Goal: Task Accomplishment & Management: Complete application form

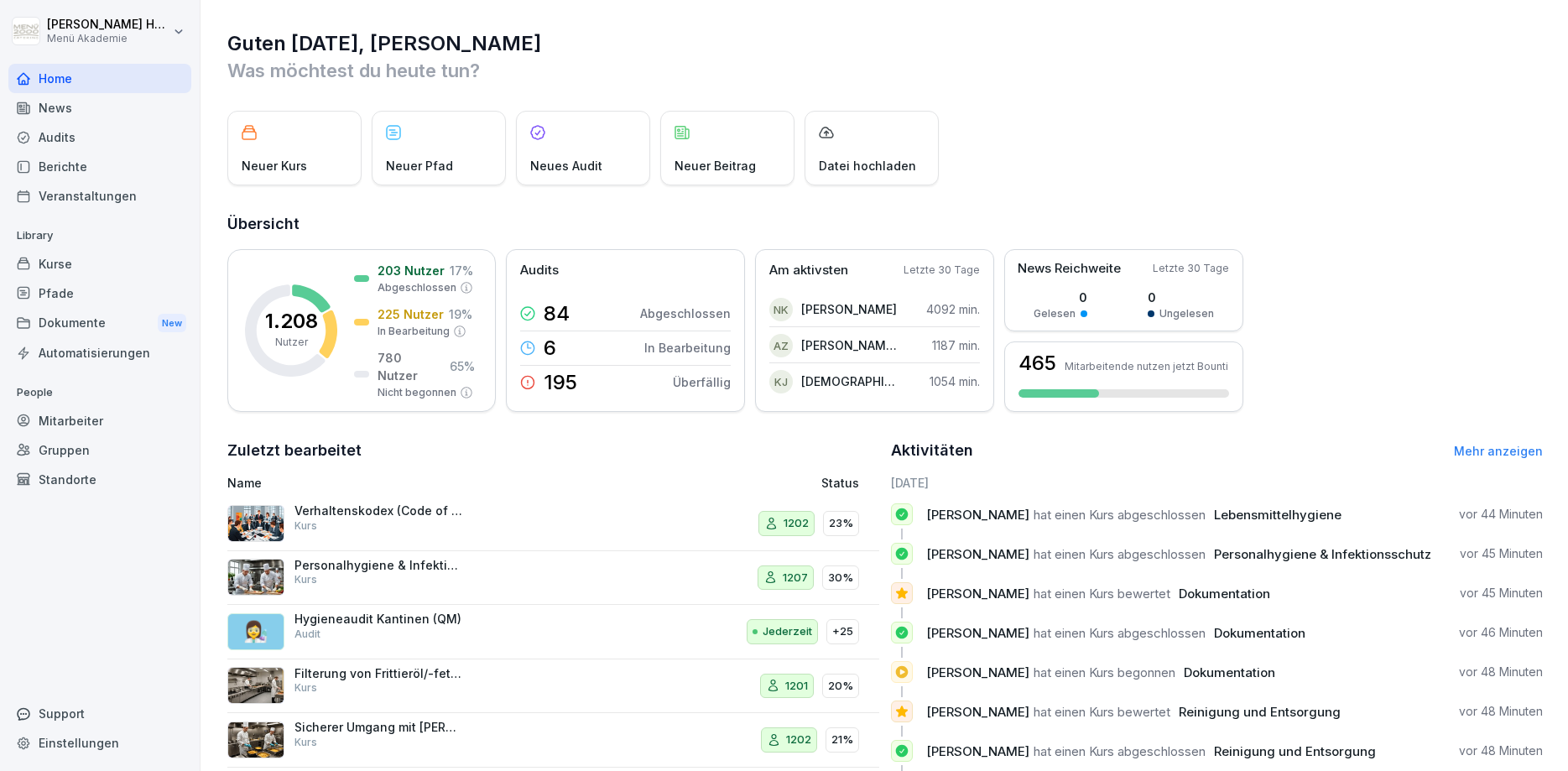
click at [46, 134] on div "Audits" at bounding box center [100, 137] width 183 height 29
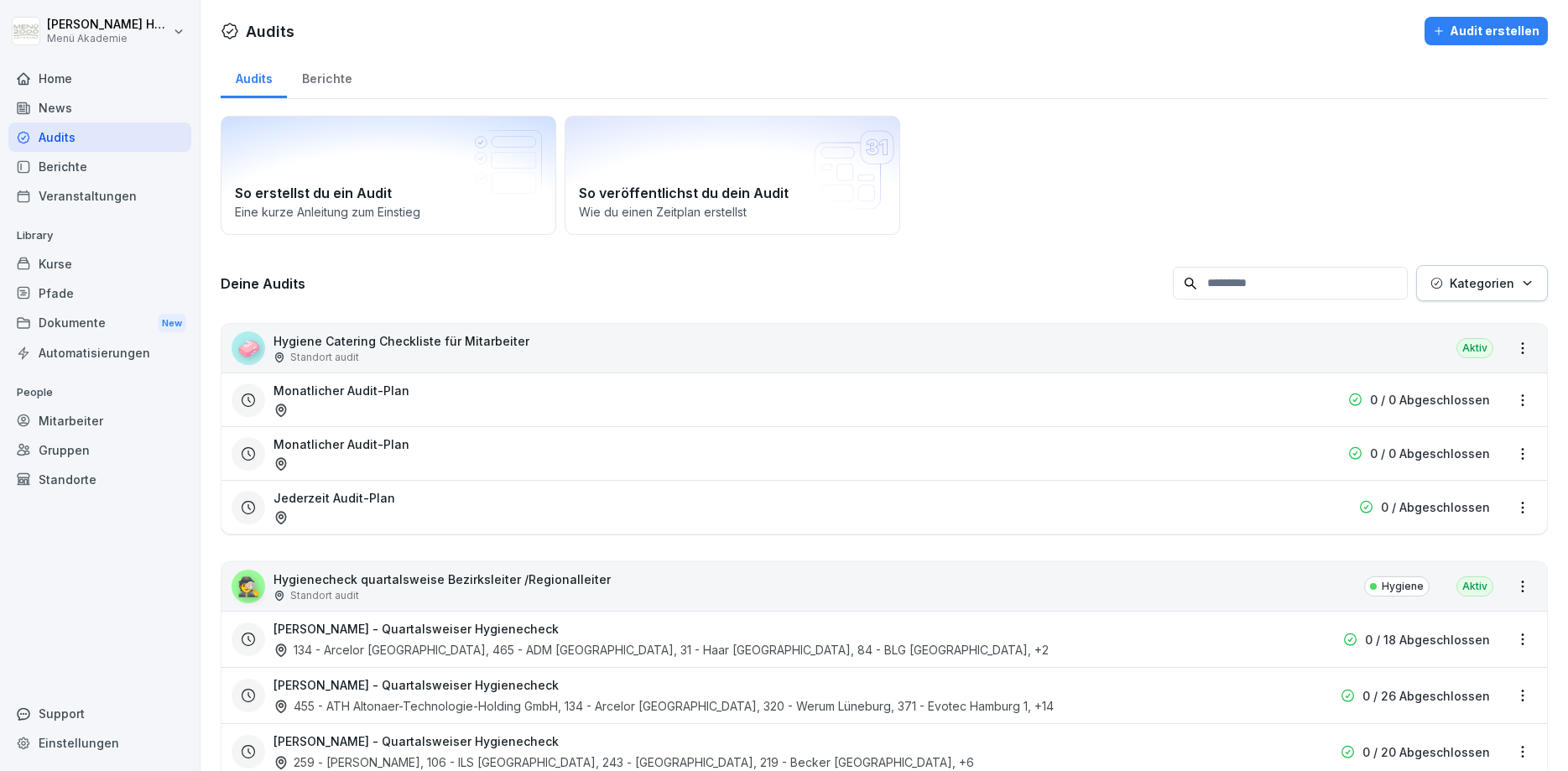
click at [327, 83] on div "Berichte" at bounding box center [327, 76] width 80 height 43
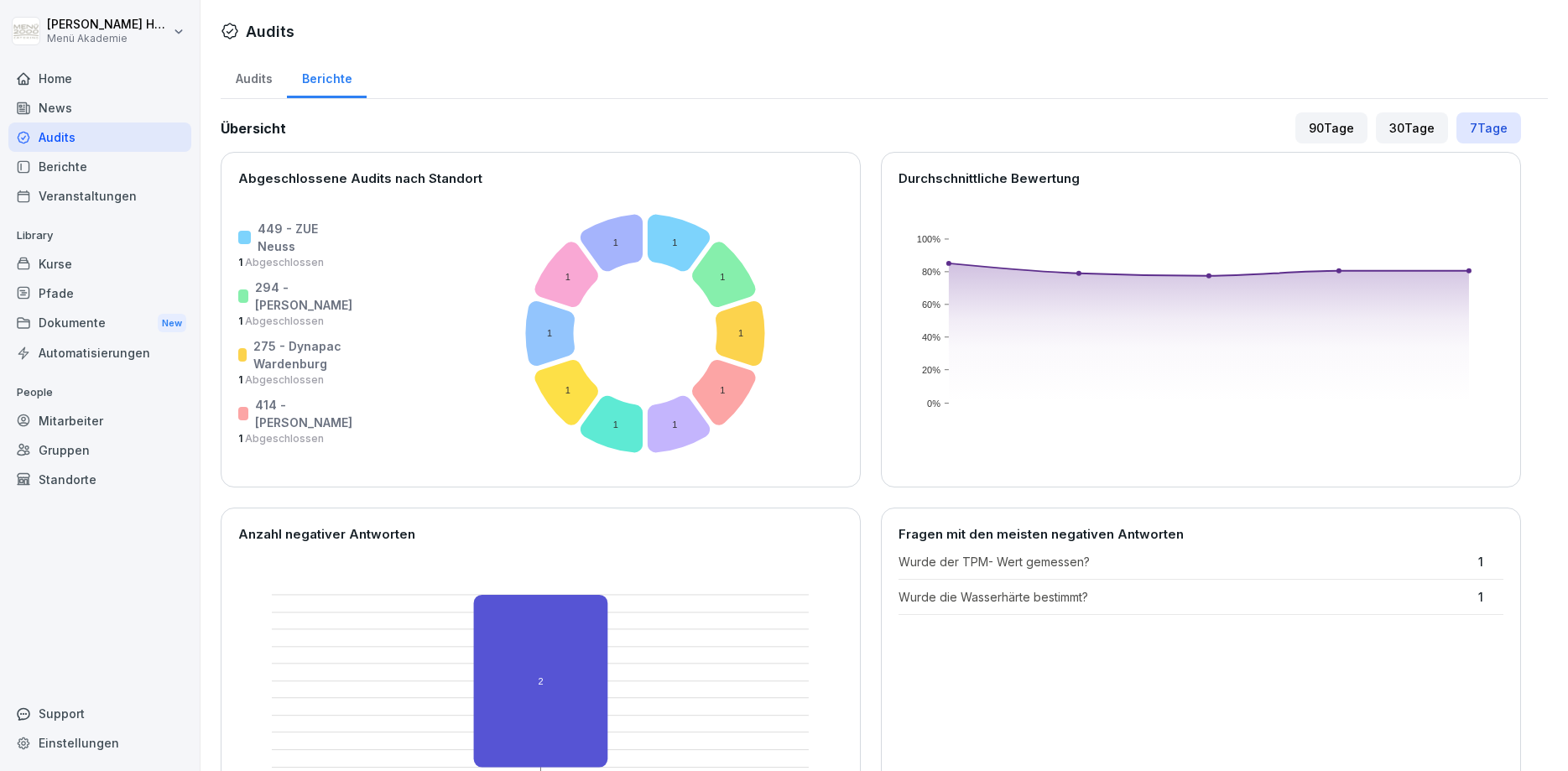
click at [1419, 126] on div "30 Tage" at bounding box center [1411, 127] width 72 height 31
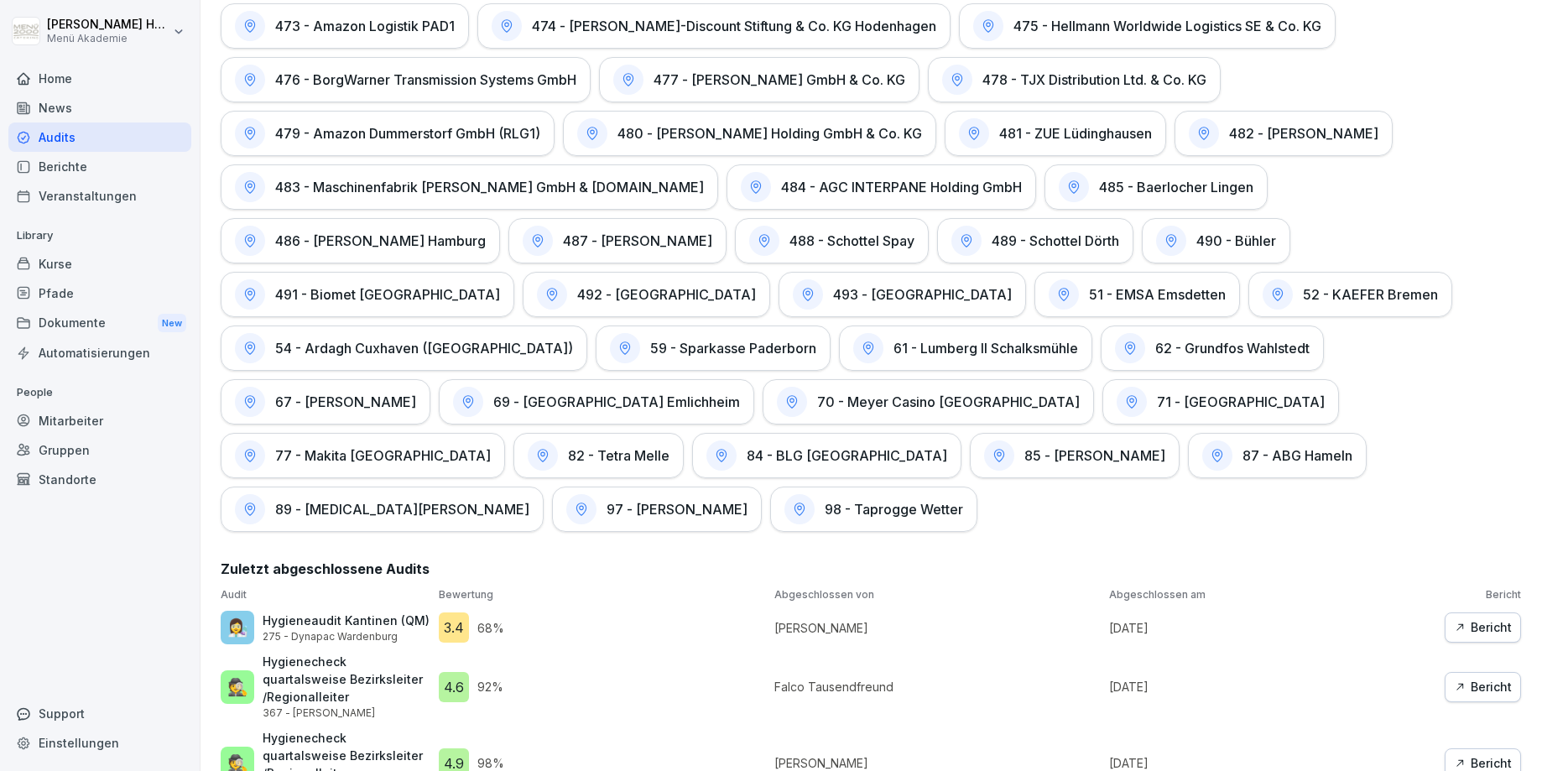
scroll to position [3107, 0]
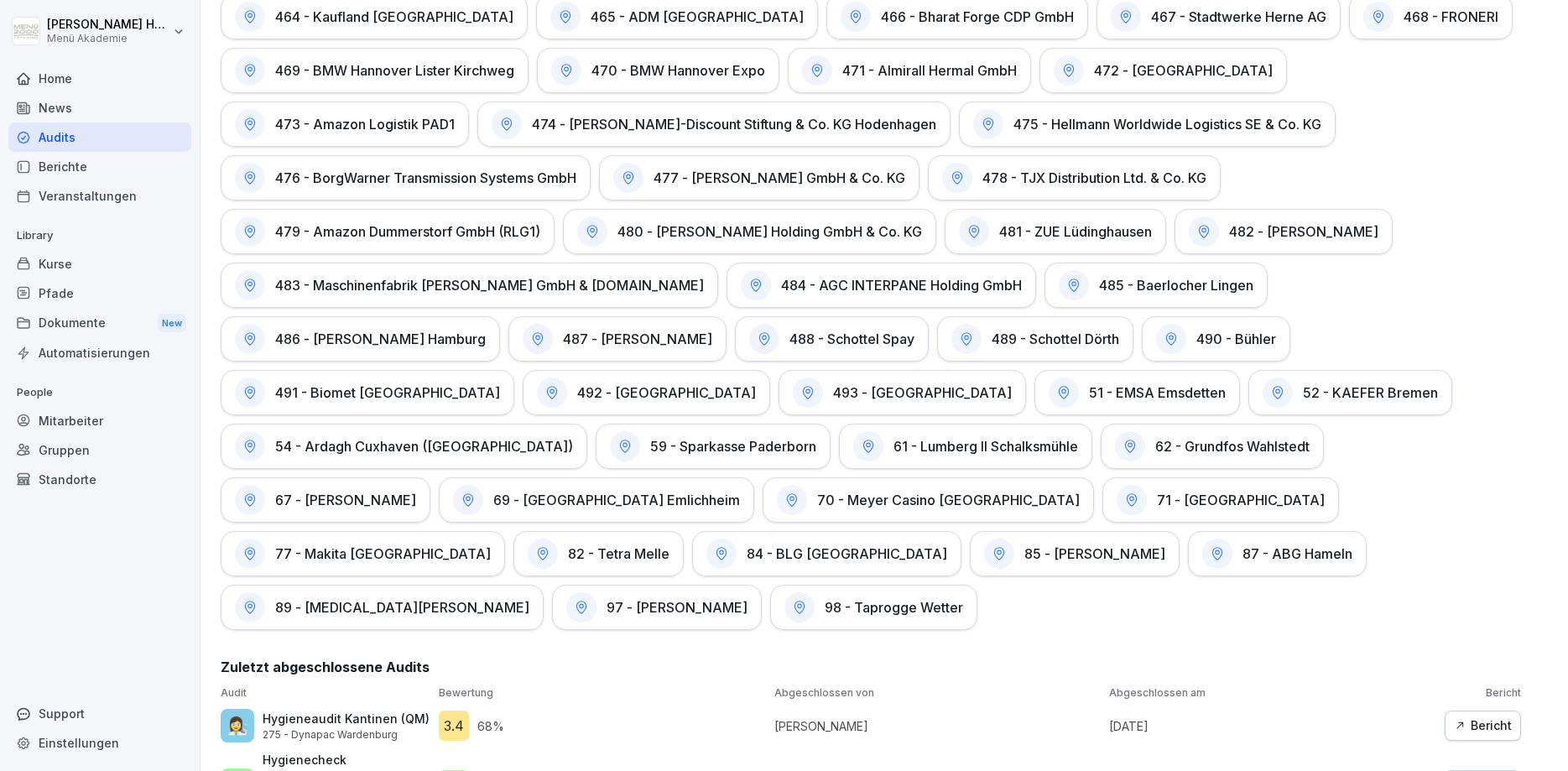
click at [1498, 717] on div "Bericht" at bounding box center [1483, 725] width 58 height 18
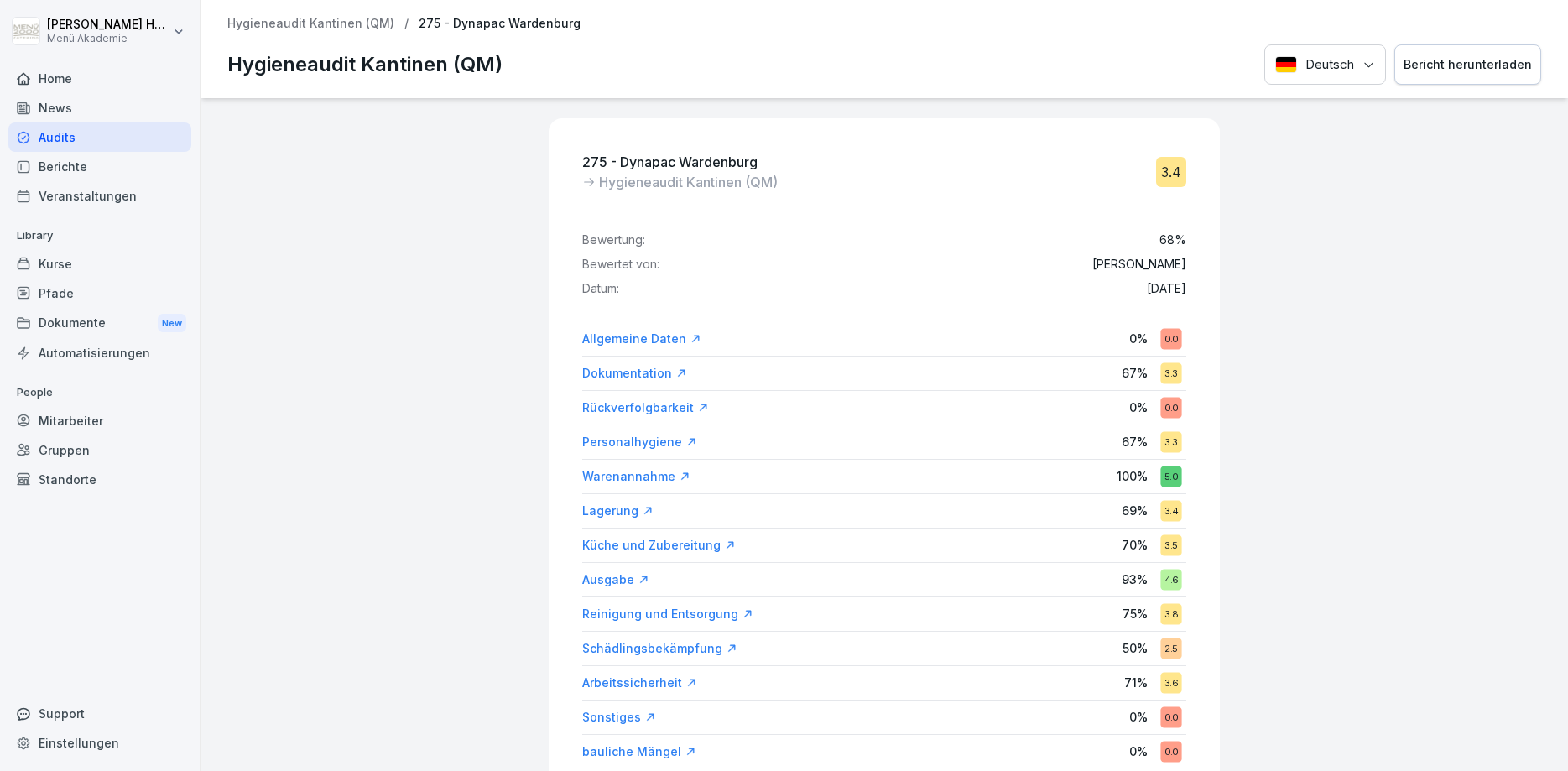
click at [629, 340] on div "Allgemeine Daten" at bounding box center [641, 339] width 119 height 17
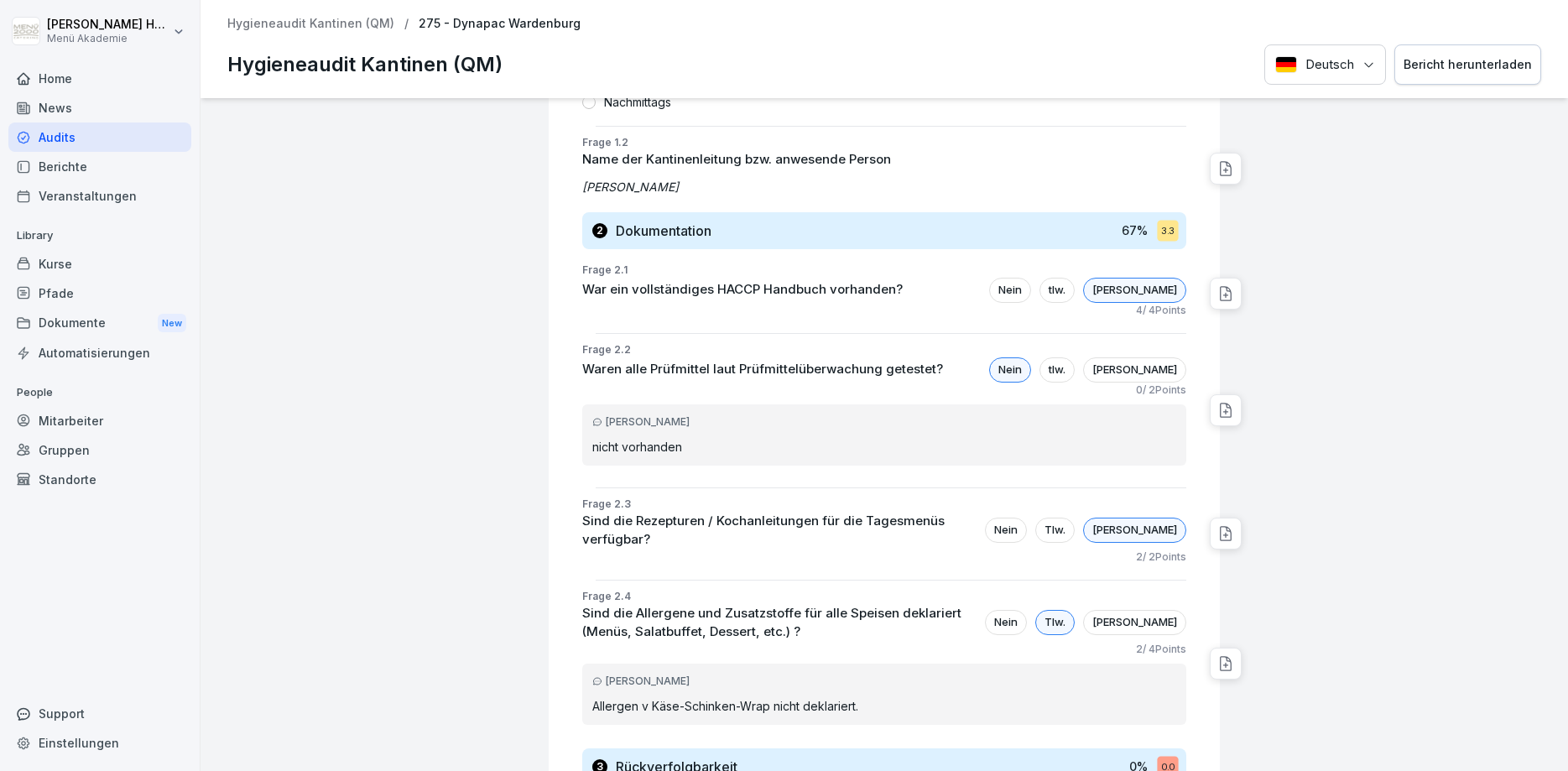
scroll to position [897, 0]
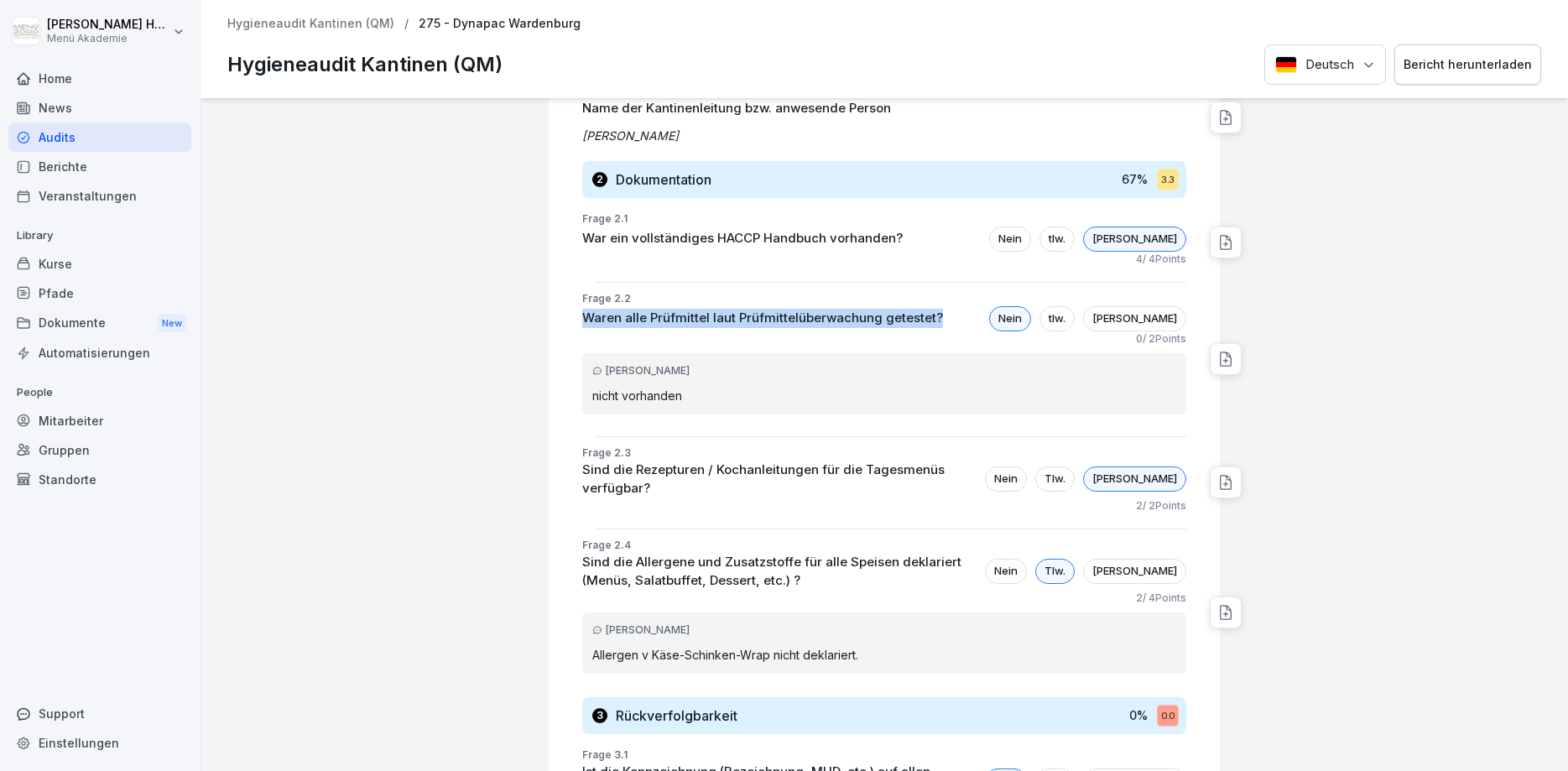
drag, startPoint x: 946, startPoint y: 320, endPoint x: 584, endPoint y: 320, distance: 362.0
click at [584, 320] on div "Waren alle Prüfmittel laut Prüfmittelüberwachung getestet? Nein tlw. Ja" at bounding box center [884, 319] width 604 height 26
click at [582, 319] on p "Waren alle Prüfmittel laut Prüfmittelüberwachung getestet?" at bounding box center [762, 318] width 361 height 19
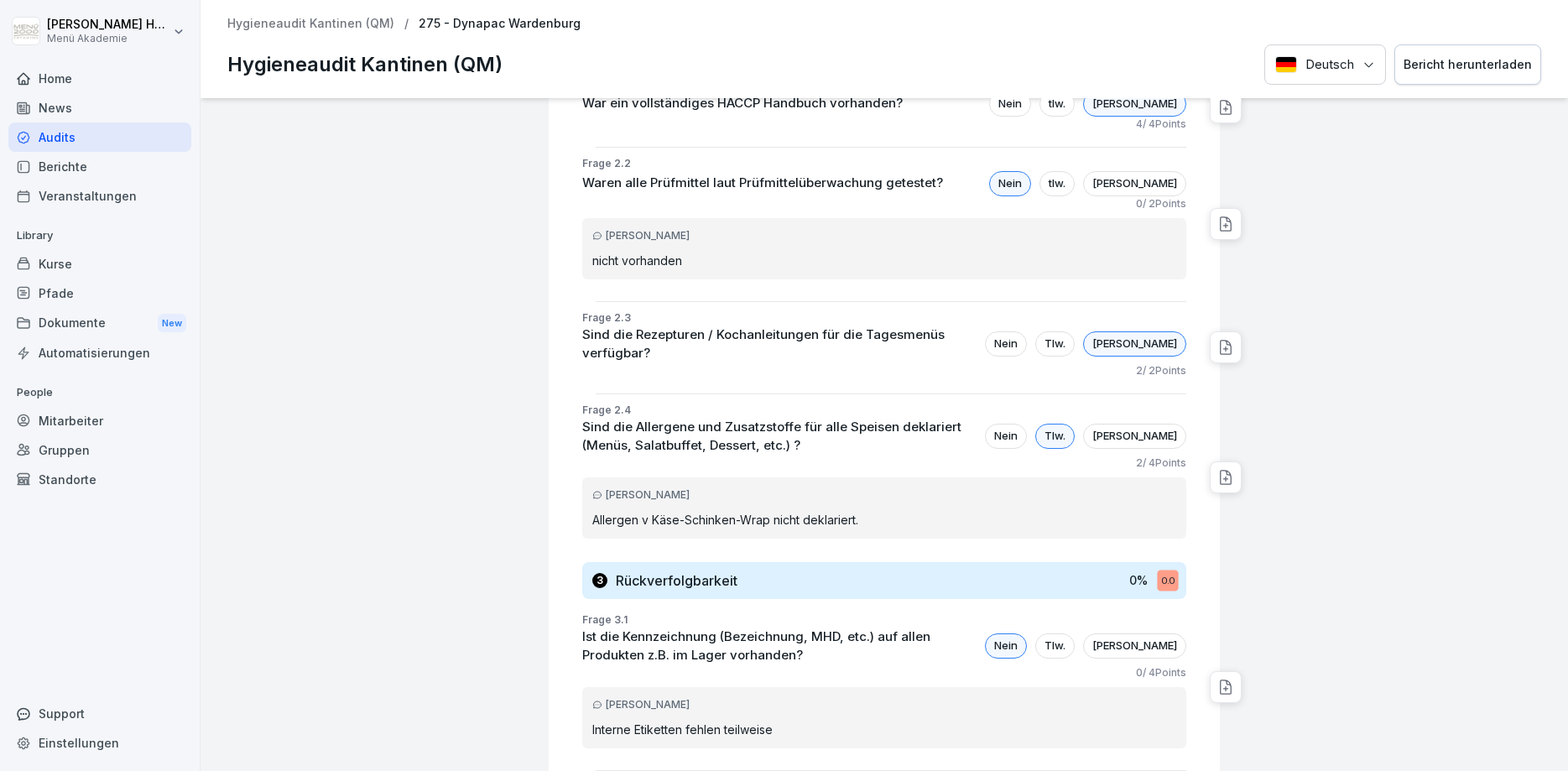
scroll to position [998, 0]
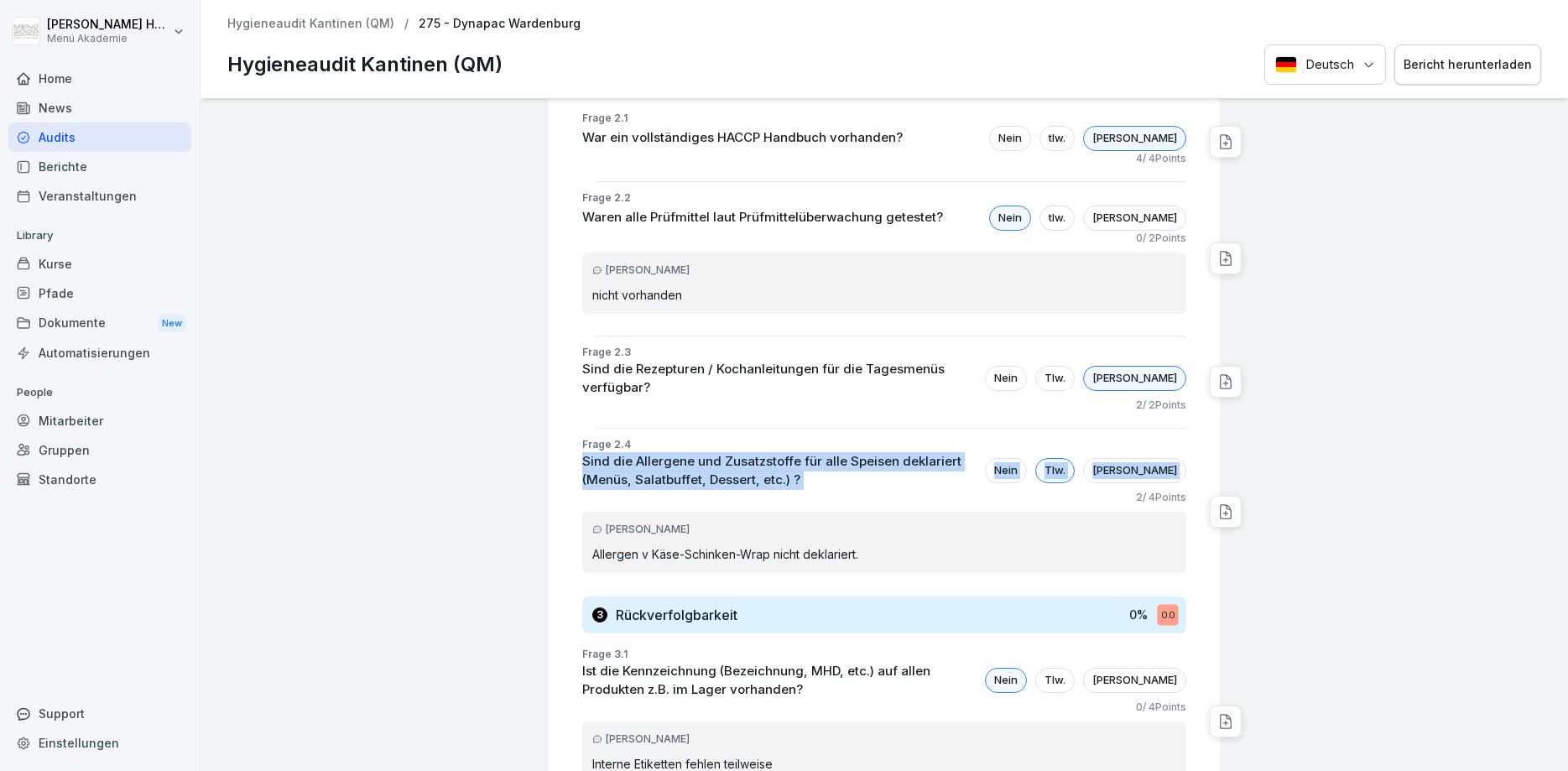
drag, startPoint x: 575, startPoint y: 443, endPoint x: 737, endPoint y: 481, distance: 166.4
click at [737, 481] on div "Frage 2.4 Sind die Allergene und Zusatzstoffe für alle Speisen deklariert (Menü…" at bounding box center [890, 511] width 658 height 149
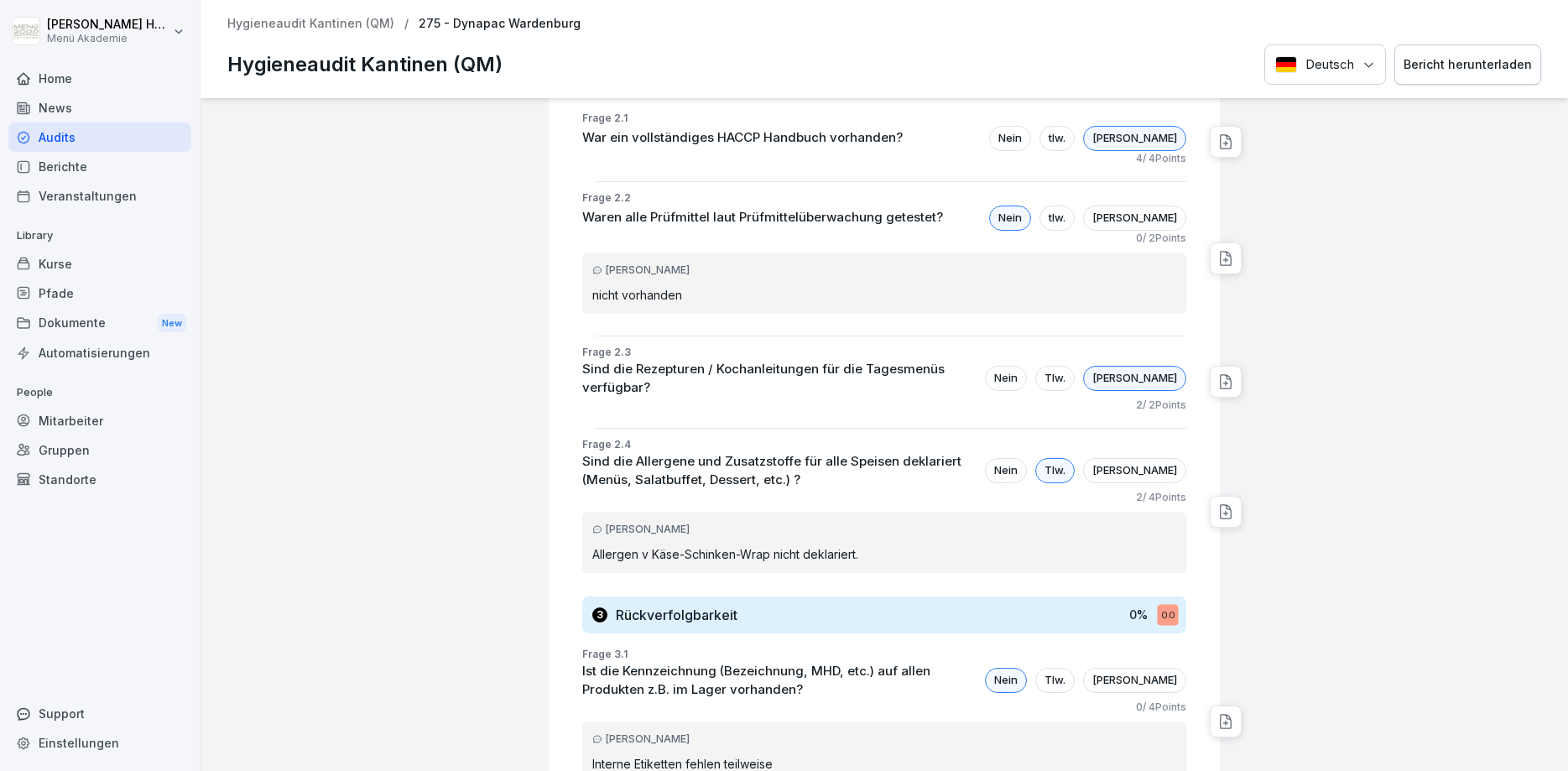
click at [737, 490] on div "2 / 4 Points" at bounding box center [884, 498] width 604 height 15
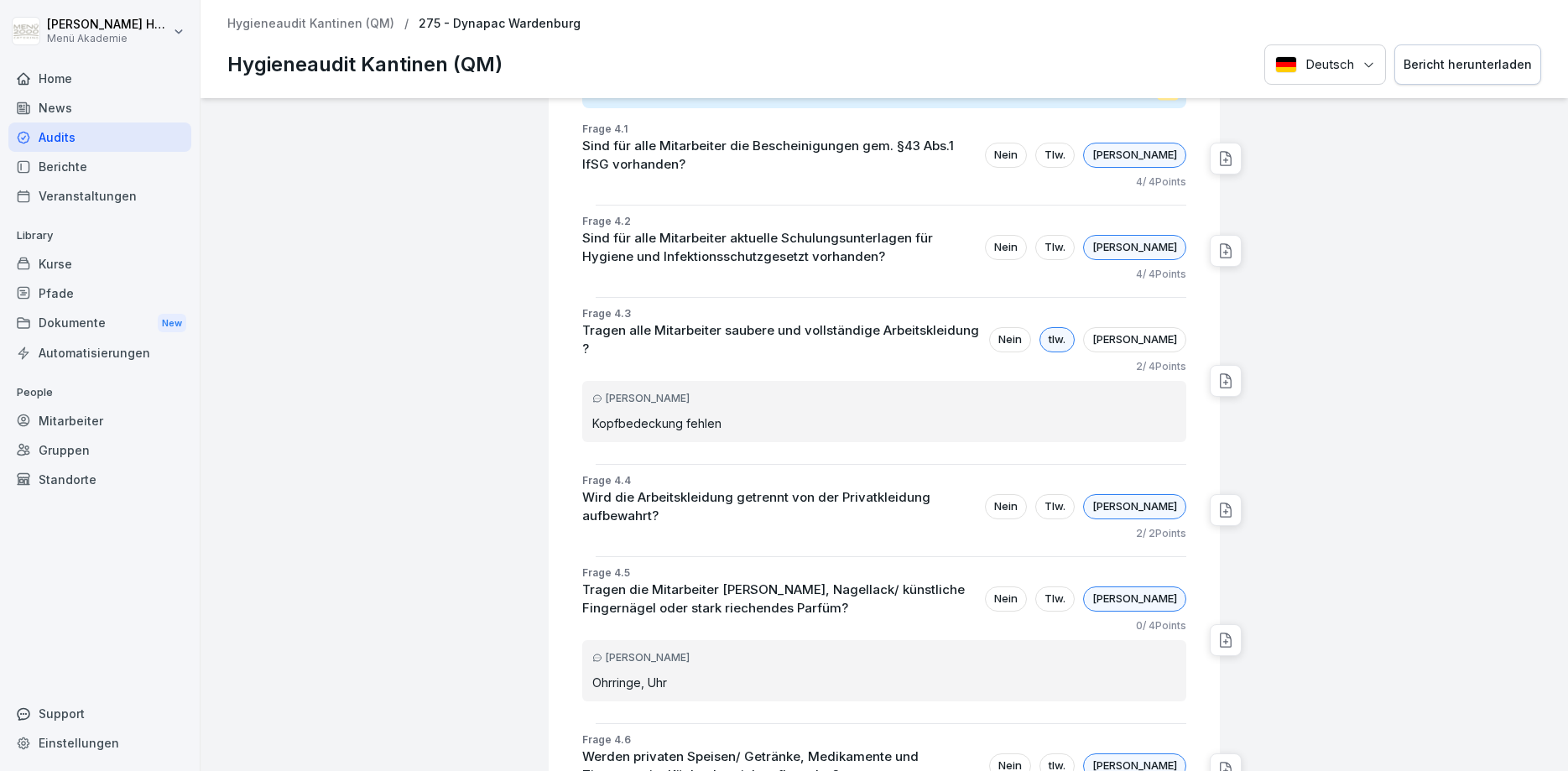
scroll to position [1904, 0]
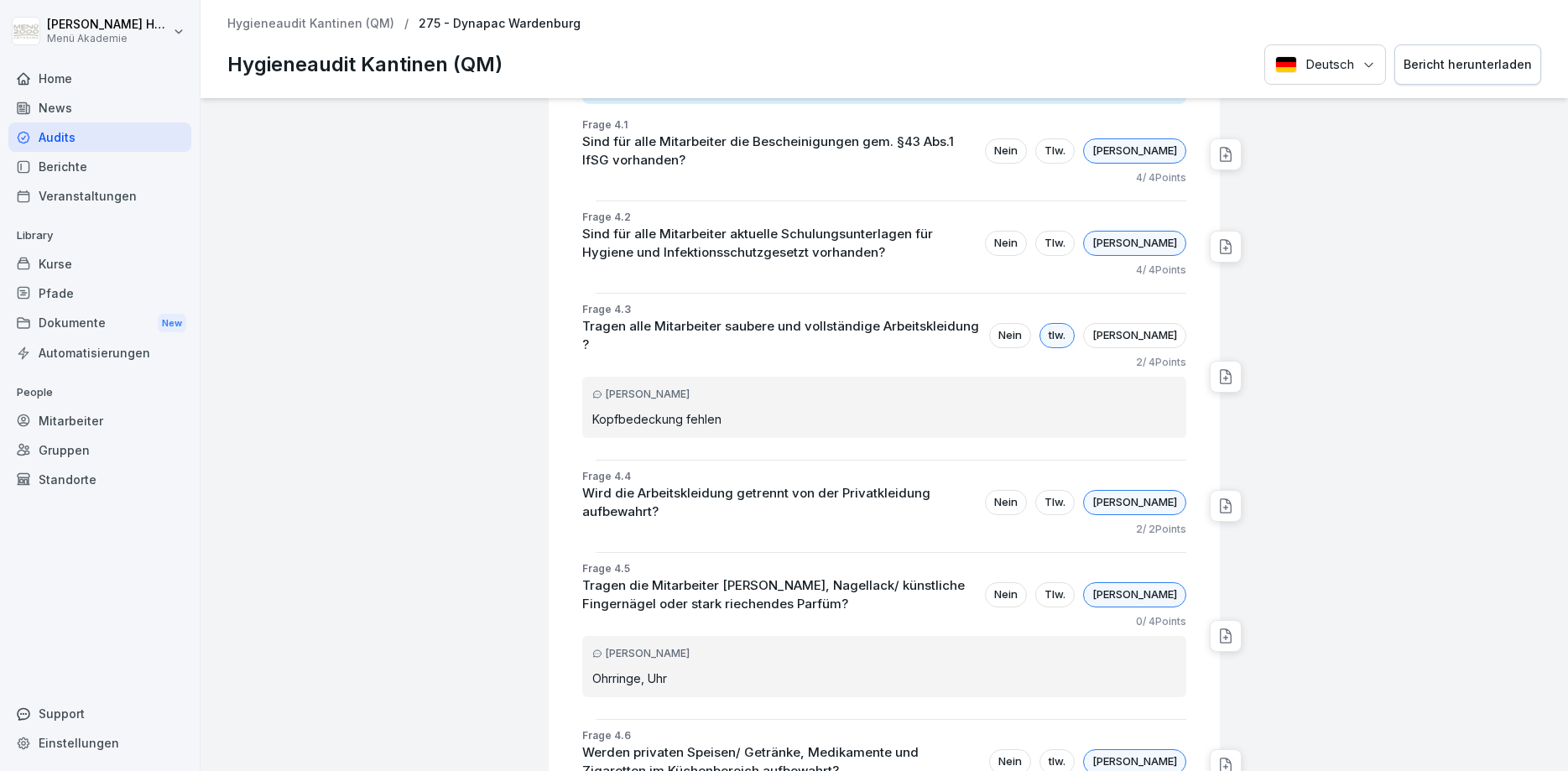
click at [1233, 498] on icon at bounding box center [1225, 506] width 17 height 17
click at [1231, 498] on icon at bounding box center [1225, 506] width 17 height 17
click at [1074, 490] on div "Tlw." at bounding box center [1055, 502] width 40 height 26
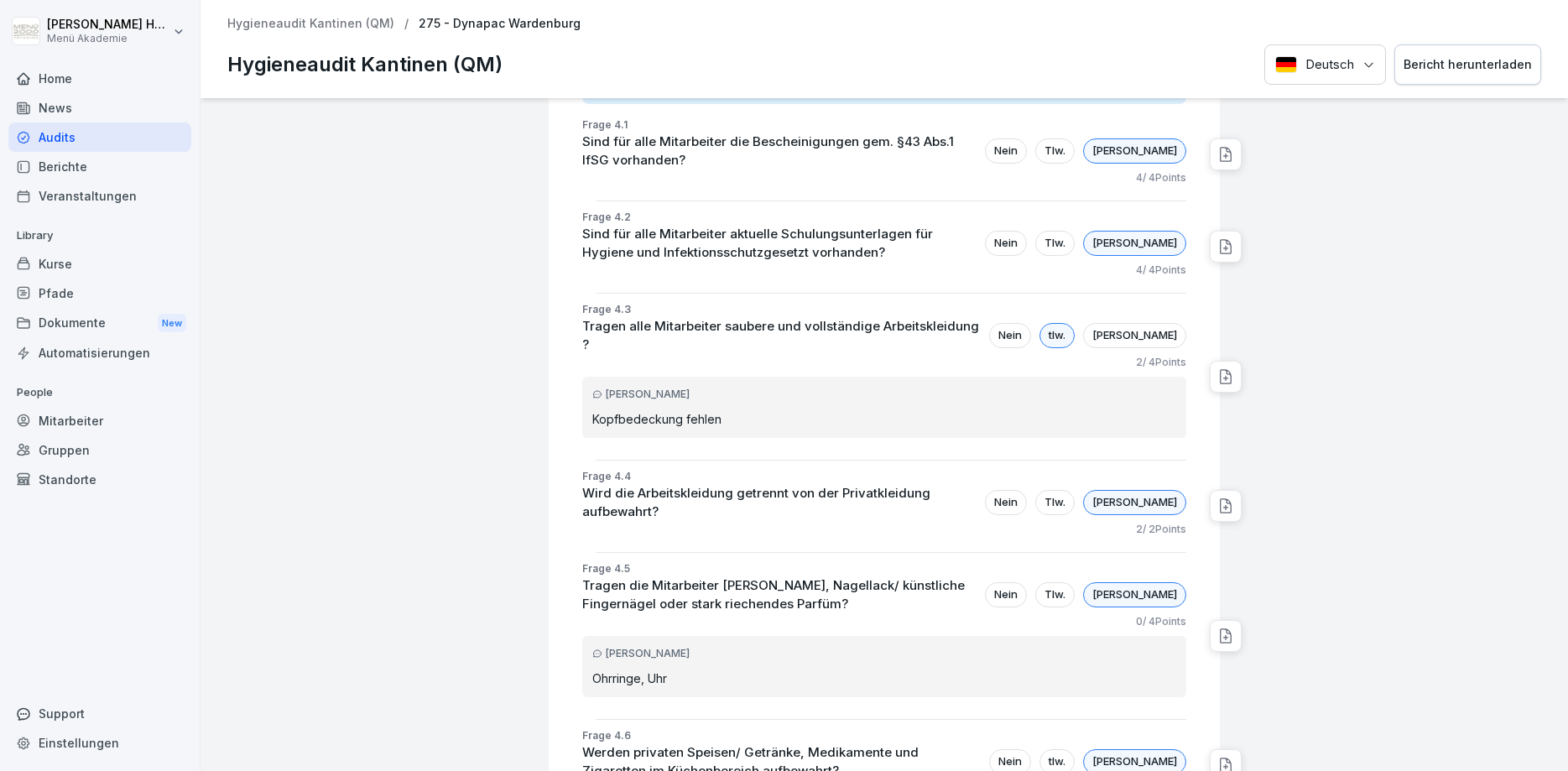
click at [1027, 490] on div "Nein" at bounding box center [1006, 502] width 42 height 26
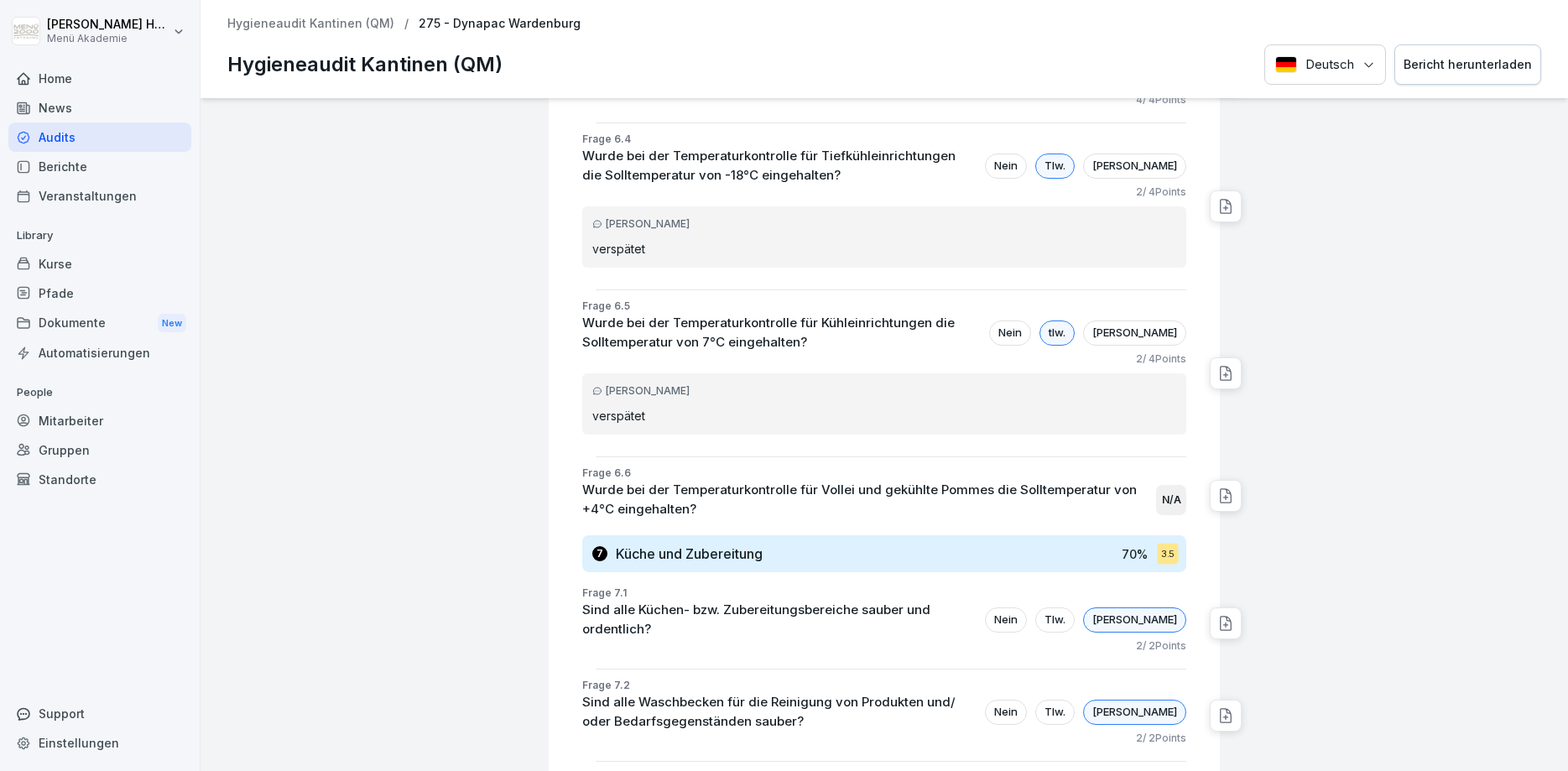
scroll to position [4729, 0]
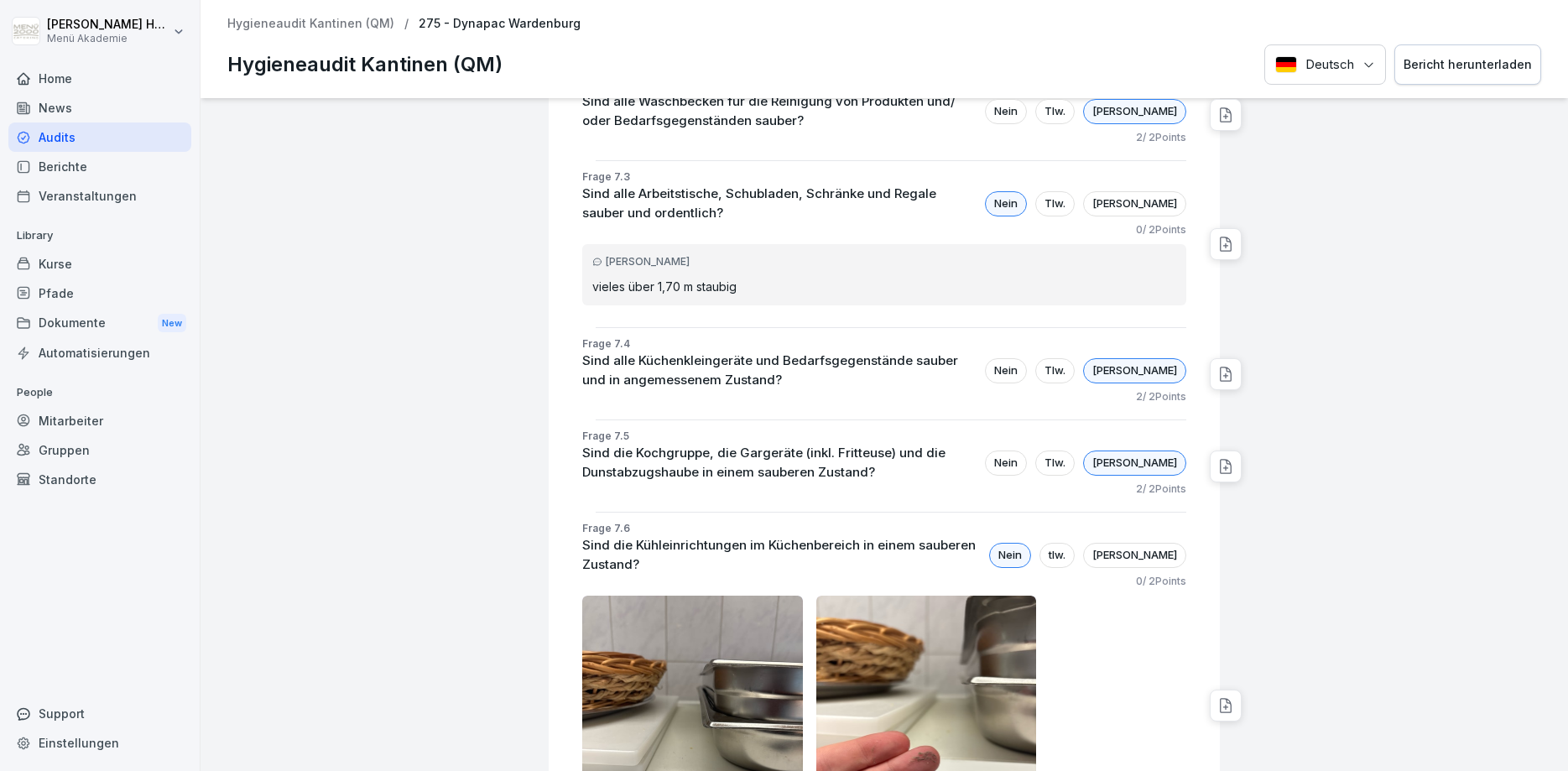
click at [1229, 697] on icon at bounding box center [1225, 705] width 17 height 17
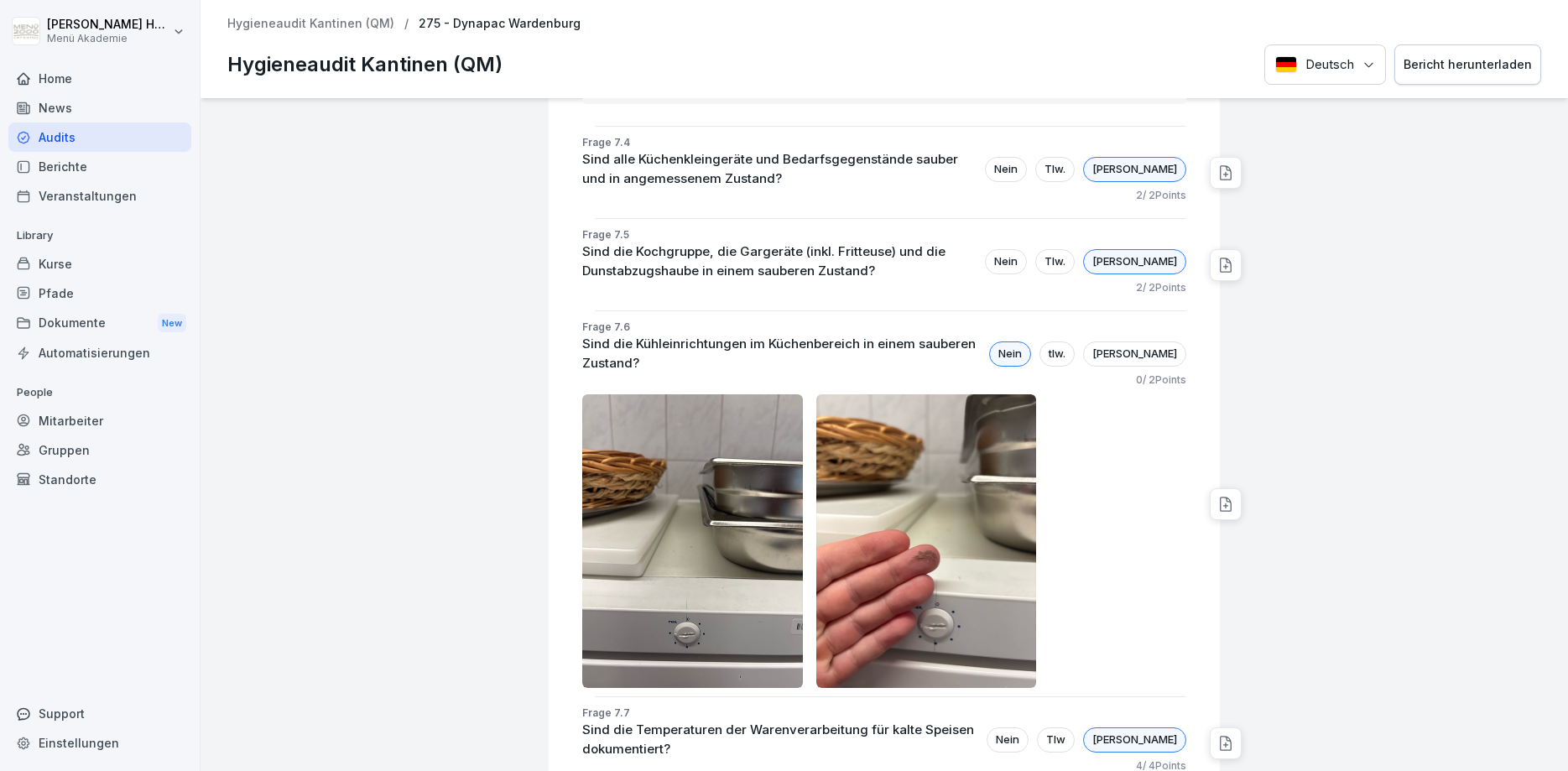
click at [1374, 381] on div at bounding box center [1394, 25] width 333 height 9715
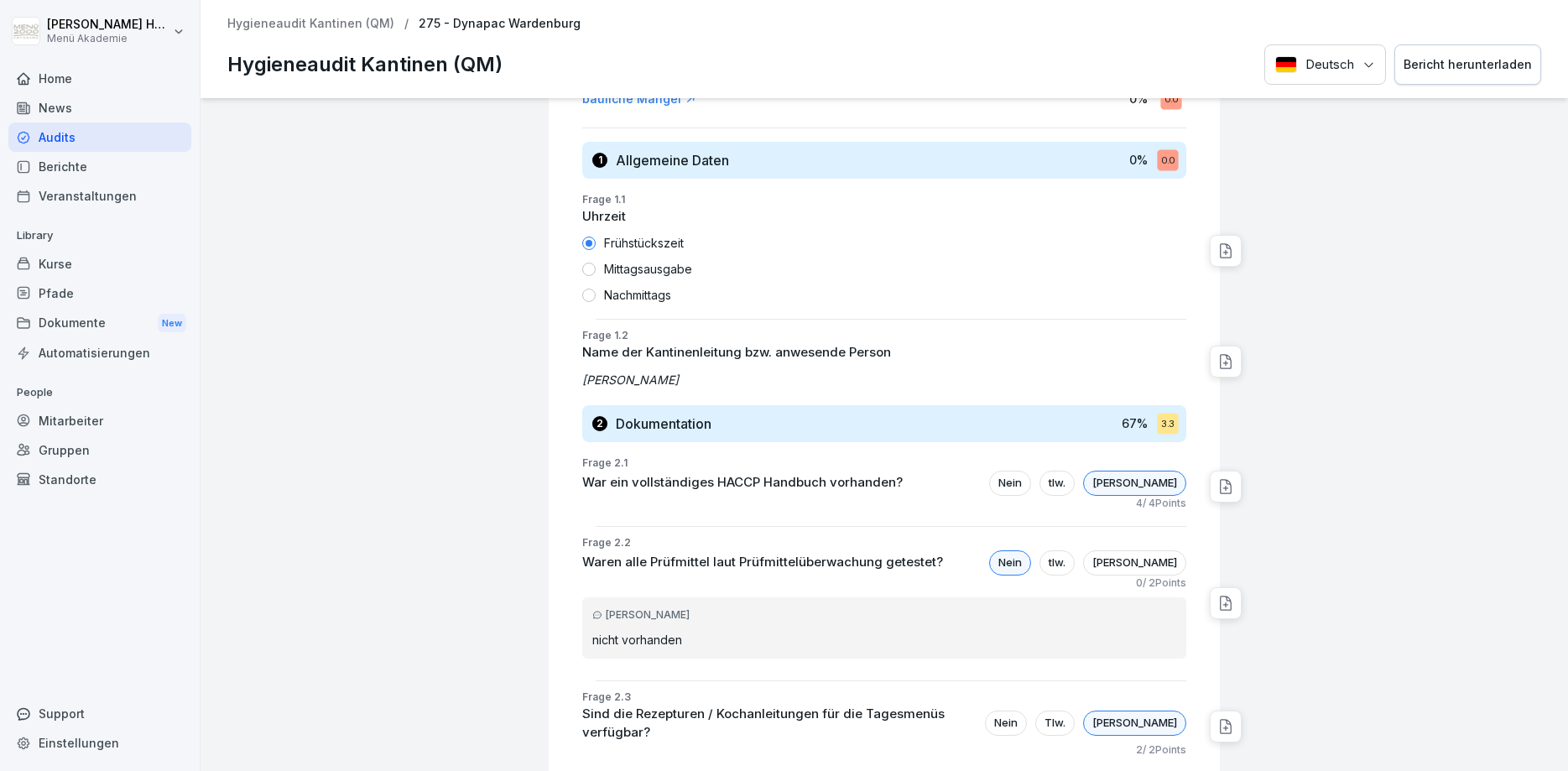
scroll to position [705, 0]
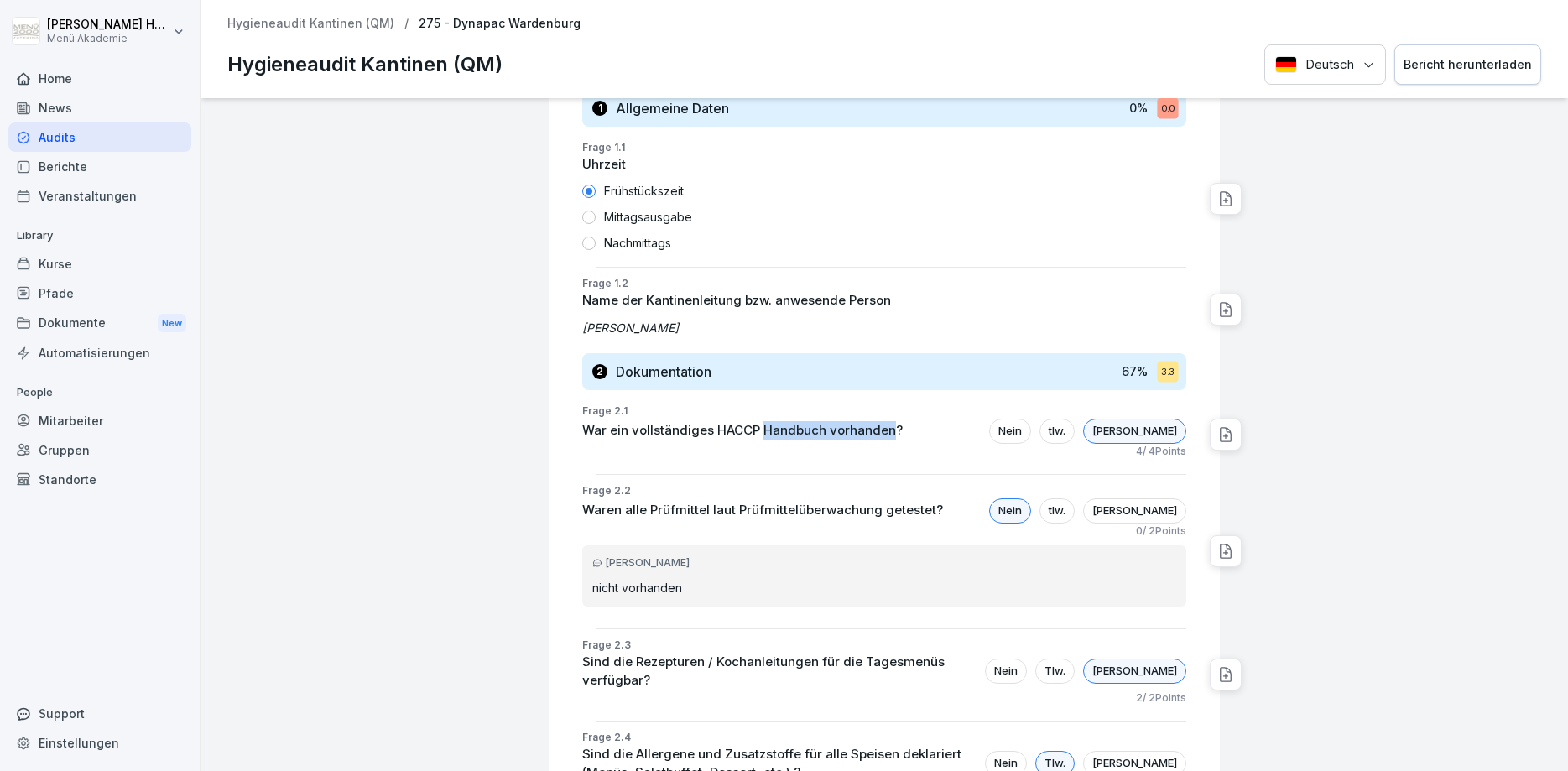
drag, startPoint x: 762, startPoint y: 432, endPoint x: 889, endPoint y: 427, distance: 127.1
click at [889, 427] on p "War ein vollständiges HACCP Handbuch vorhanden?" at bounding box center [742, 431] width 321 height 19
click at [885, 451] on div "4 / 4 Points" at bounding box center [884, 452] width 604 height 15
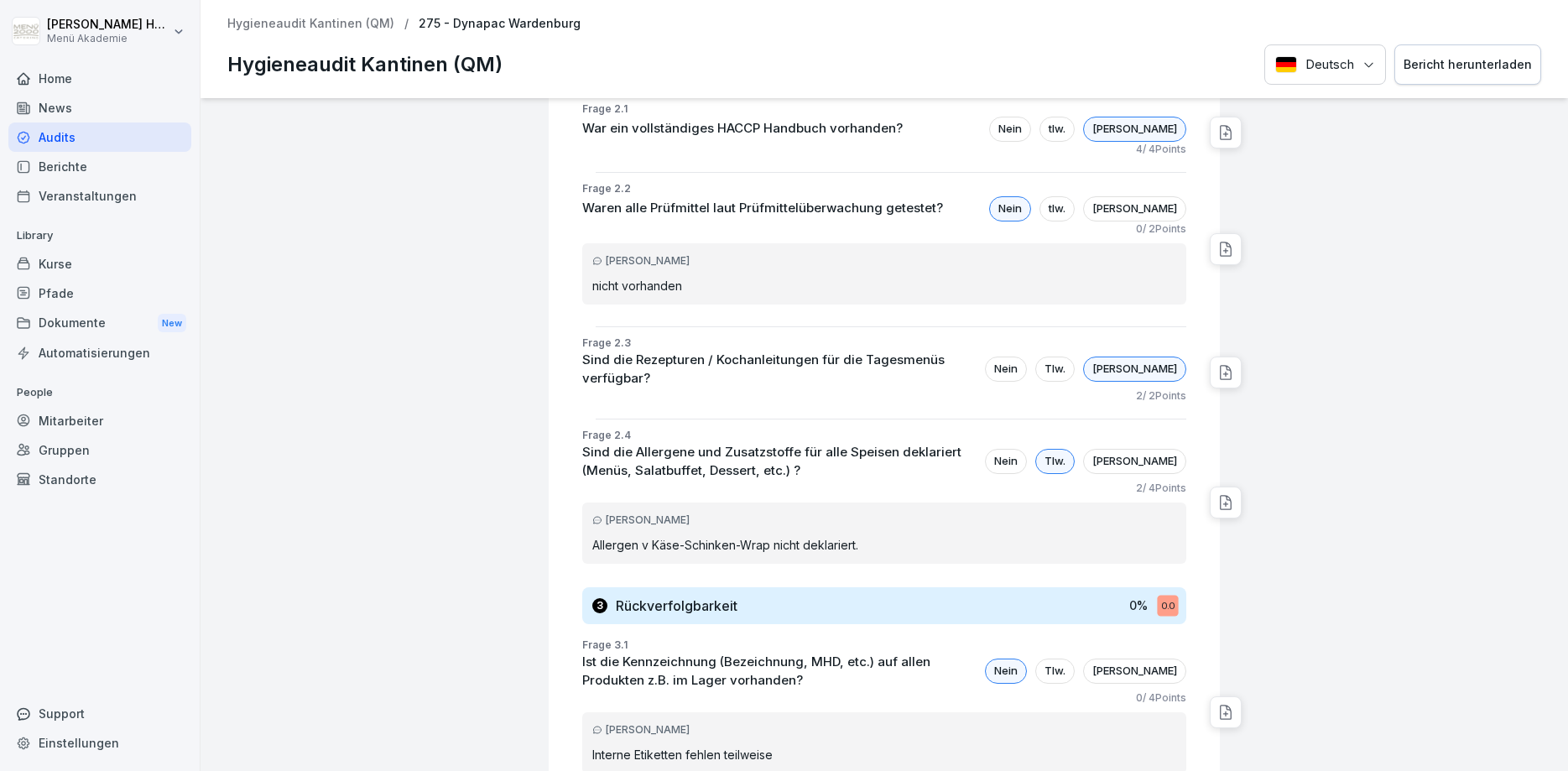
scroll to position [907, 0]
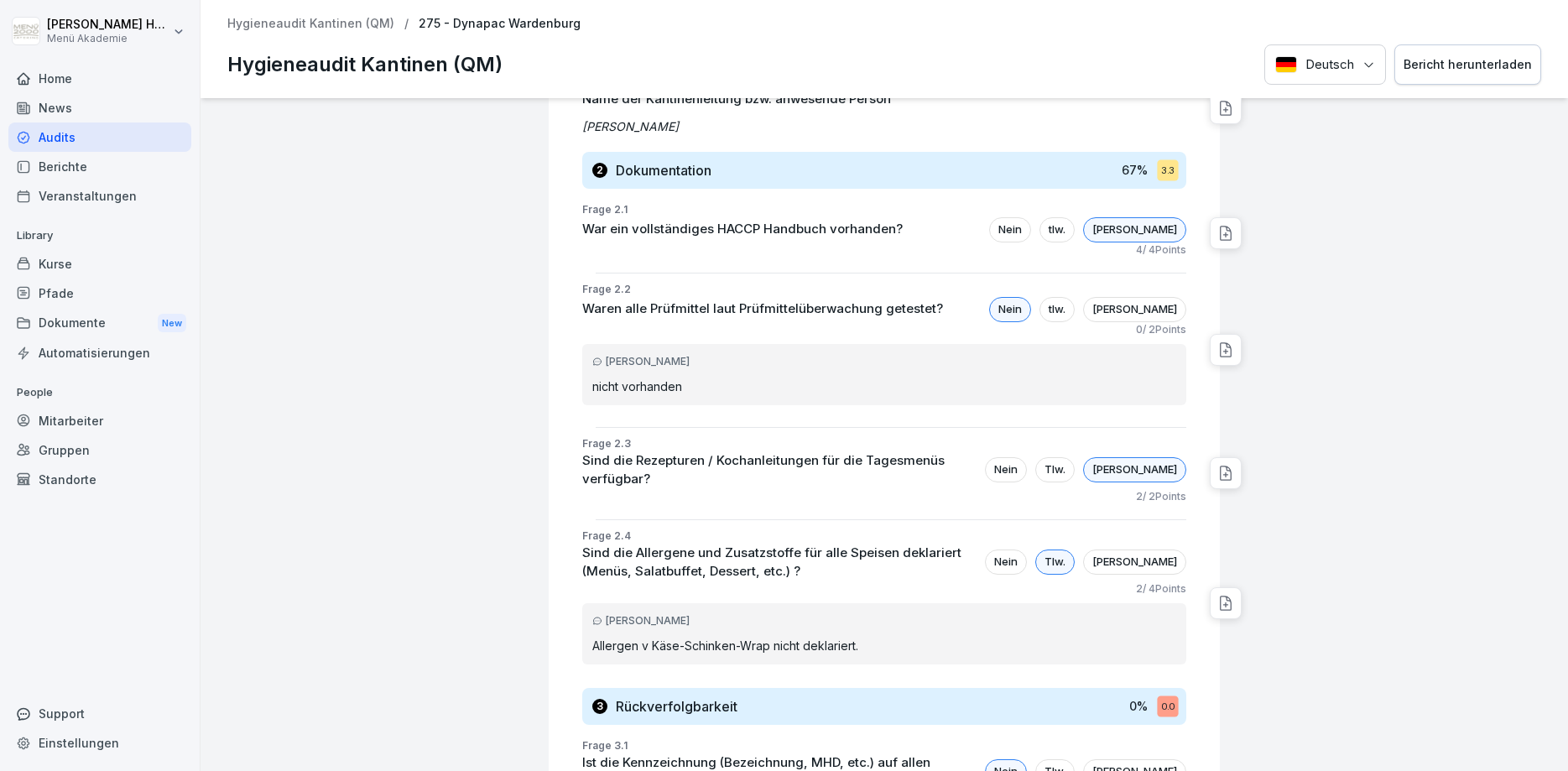
click at [711, 310] on p "Waren alle Prüfmittel laut Prüfmittelüberwachung getestet?" at bounding box center [762, 310] width 361 height 19
click at [756, 317] on p "Waren alle Prüfmittel laut Prüfmittelüberwachung getestet?" at bounding box center [762, 310] width 361 height 19
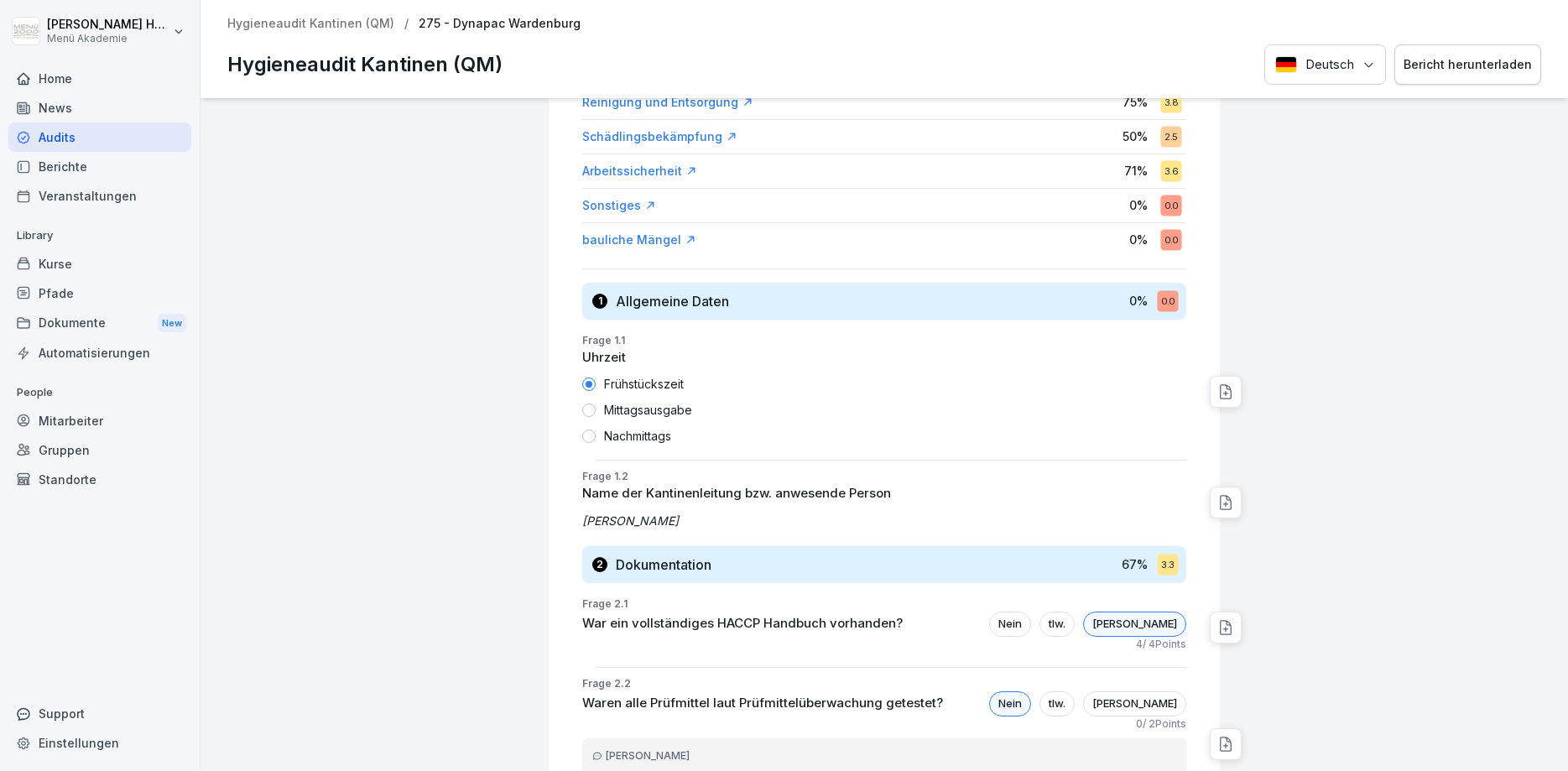
scroll to position [503, 0]
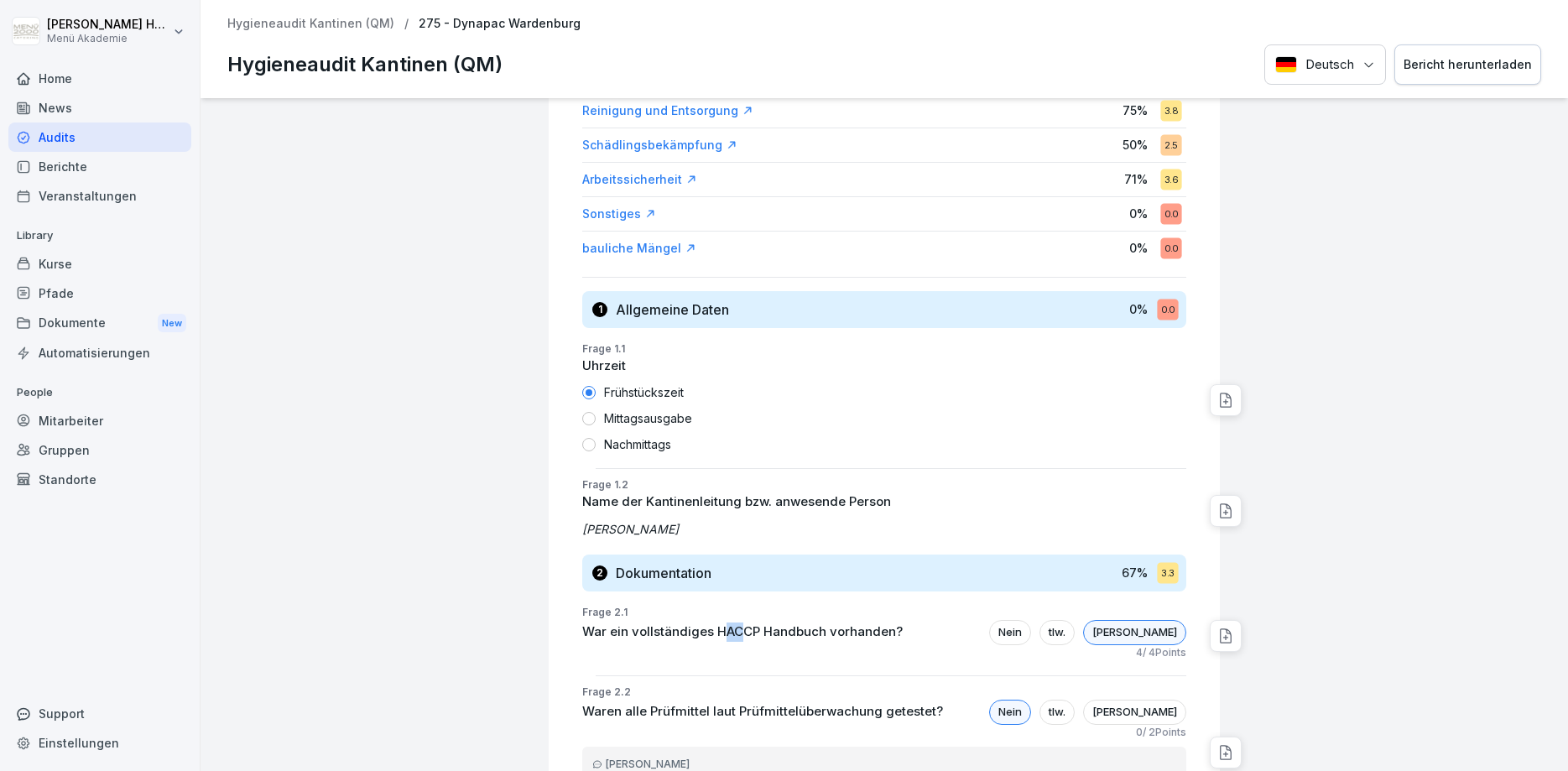
drag, startPoint x: 722, startPoint y: 632, endPoint x: 737, endPoint y: 636, distance: 15.5
click at [737, 636] on p "War ein vollständiges HACCP Handbuch vorhanden?" at bounding box center [742, 632] width 321 height 19
click at [607, 636] on p "War ein vollständiges HACCP Handbuch vorhanden?" at bounding box center [742, 632] width 321 height 19
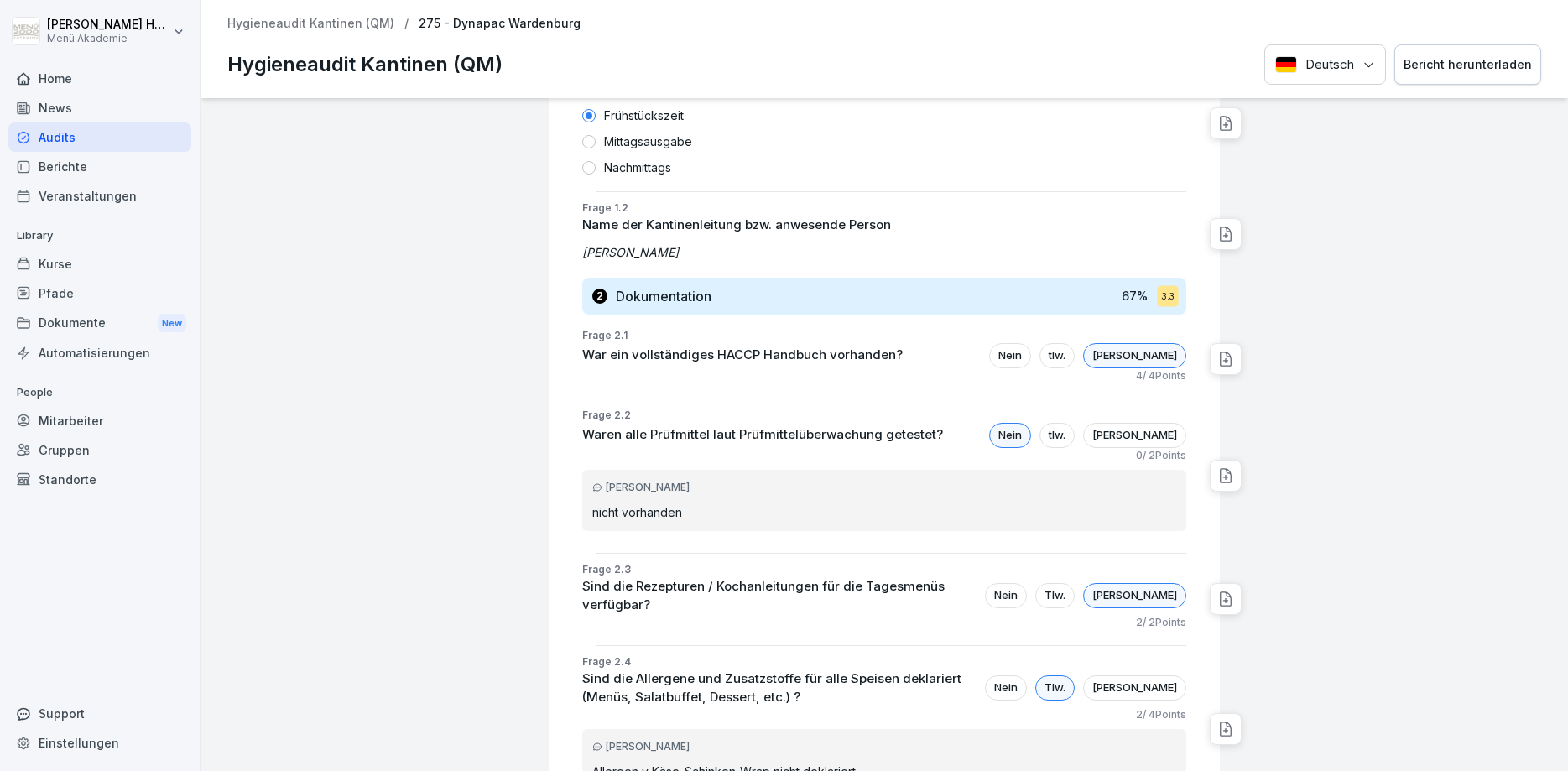
scroll to position [805, 0]
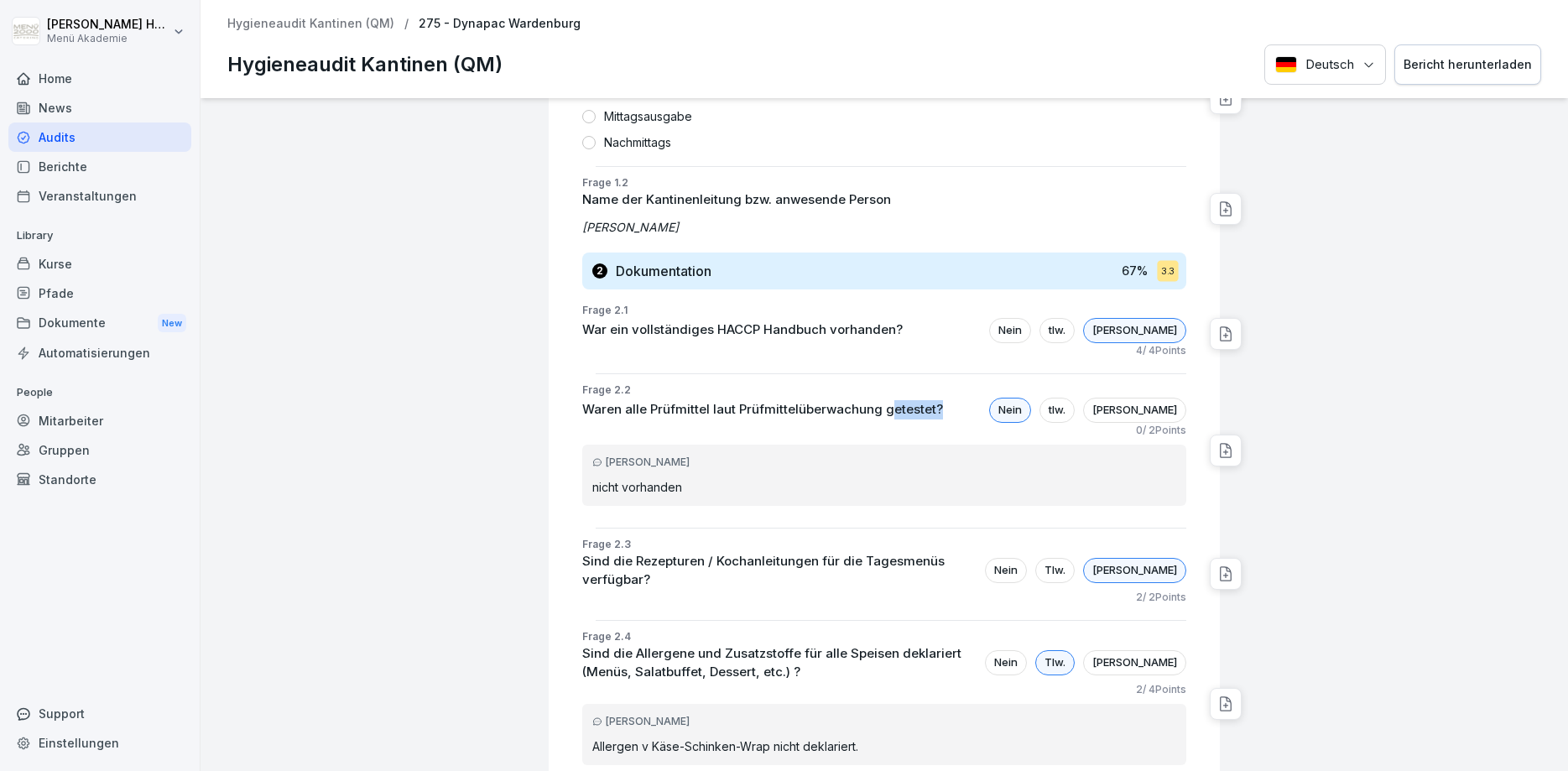
drag, startPoint x: 936, startPoint y: 415, endPoint x: 885, endPoint y: 410, distance: 51.2
click at [885, 410] on p "Waren alle Prüfmittel laut Prüfmittelüberwachung getestet?" at bounding box center [762, 410] width 361 height 19
drag, startPoint x: 881, startPoint y: 410, endPoint x: 1006, endPoint y: 415, distance: 125.1
click at [1006, 415] on div "Waren alle Prüfmittel laut Prüfmittelüberwachung getestet? Nein tlw. Ja" at bounding box center [884, 410] width 604 height 26
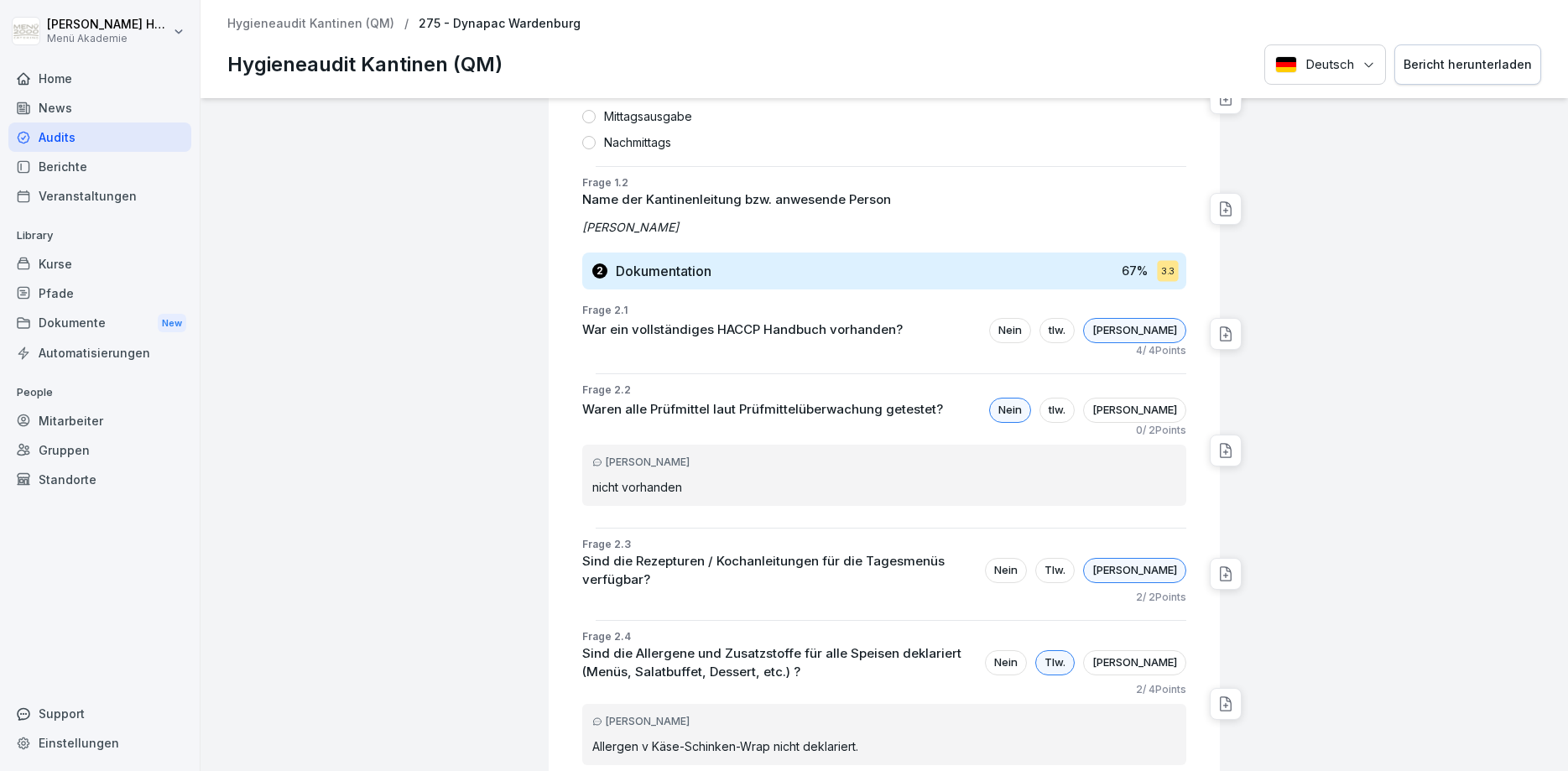
click at [1003, 413] on div "Waren alle Prüfmittel laut Prüfmittelüberwachung getestet? Nein tlw. Ja" at bounding box center [884, 410] width 604 height 26
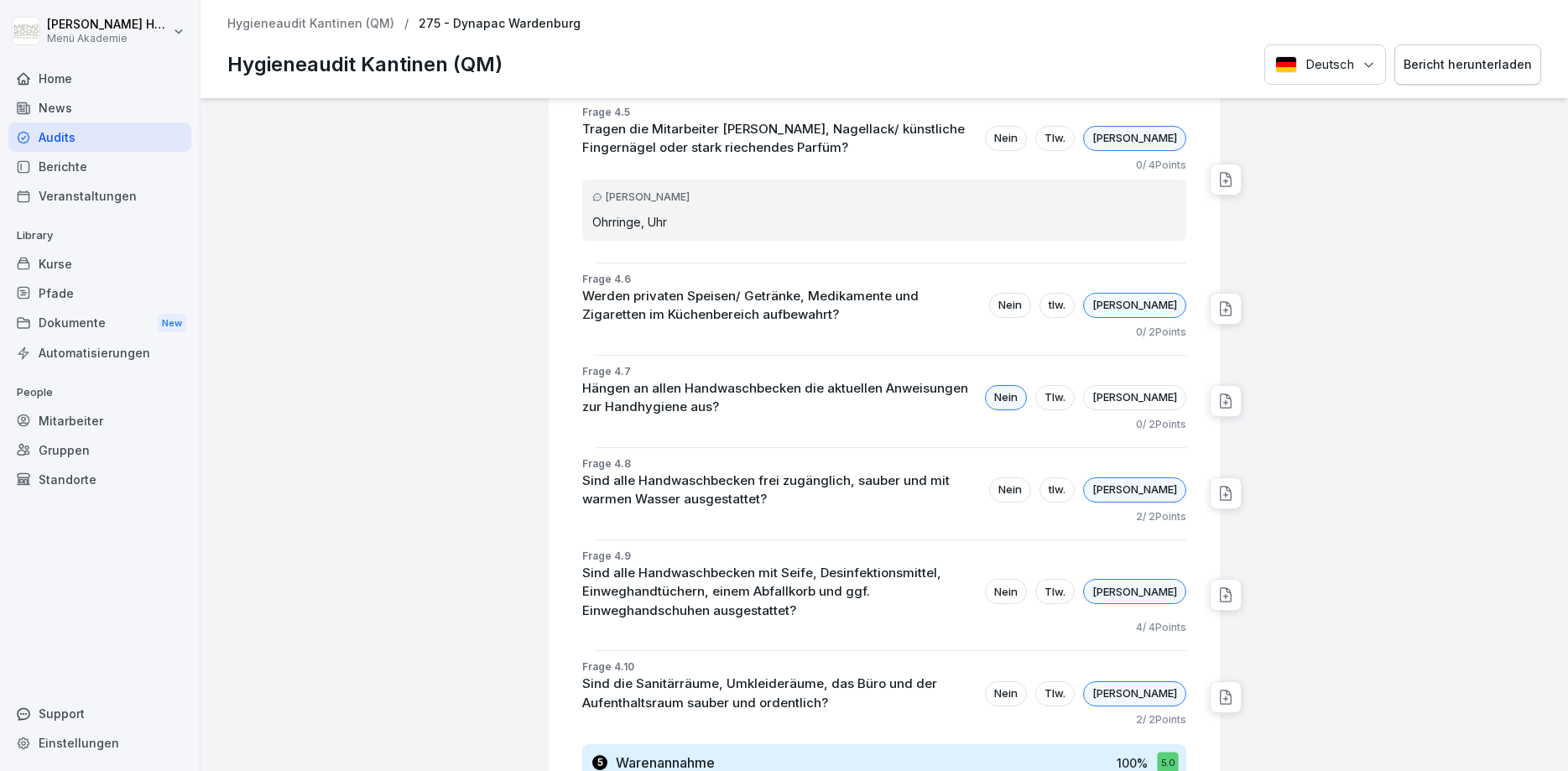
scroll to position [2316, 0]
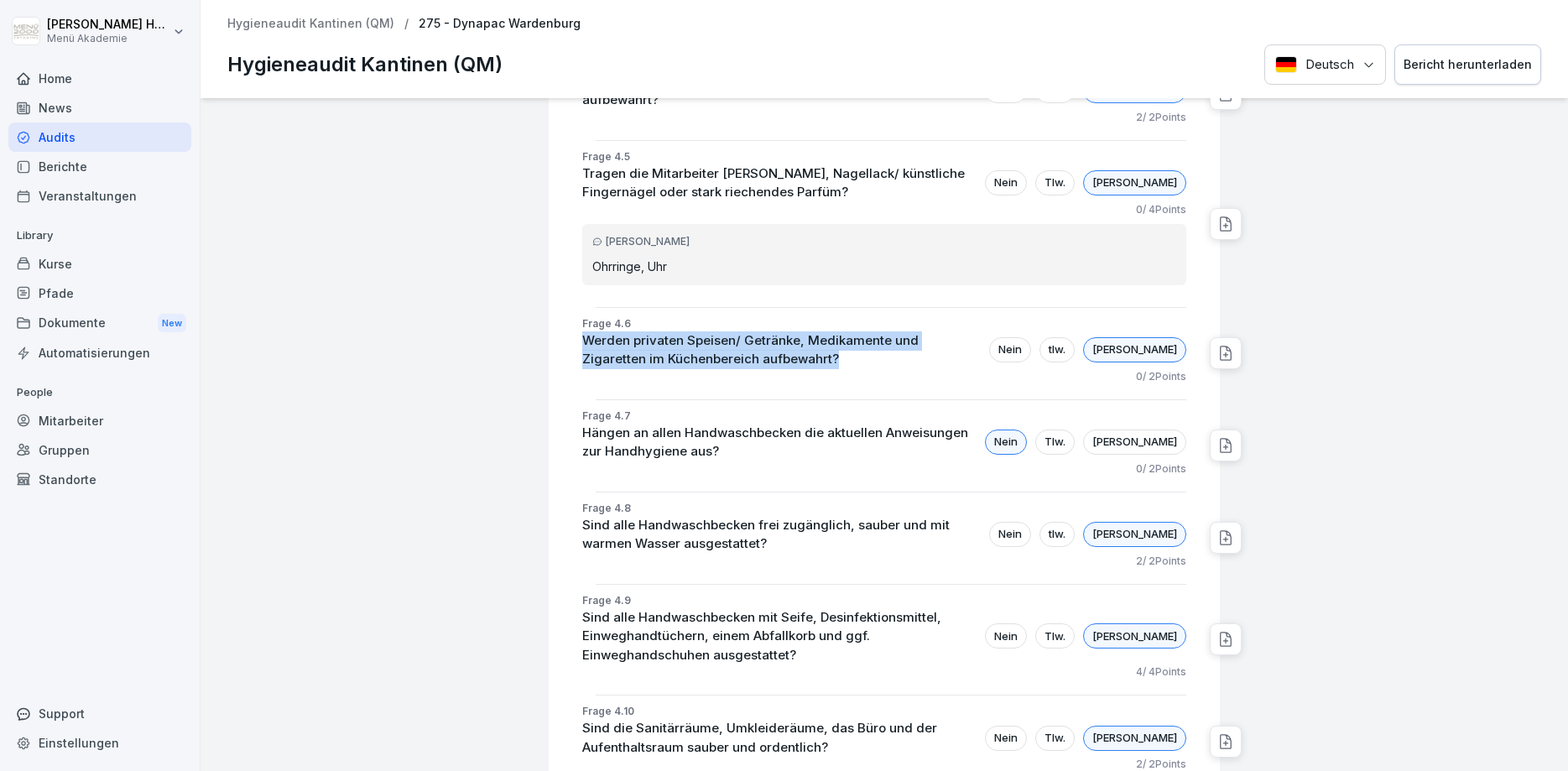
drag, startPoint x: 756, startPoint y: 313, endPoint x: 586, endPoint y: 292, distance: 171.3
click at [586, 331] on p "Werden privaten Speisen/ Getränke, Medikamente und Zigaretten im Küchenbereich …" at bounding box center [781, 350] width 399 height 38
click at [754, 369] on div "0 / 2 Points" at bounding box center [884, 377] width 604 height 15
drag, startPoint x: 754, startPoint y: 313, endPoint x: 573, endPoint y: 291, distance: 182.3
click at [573, 316] on div "Frage 4.6 Werden privaten Speisen/ Getränke, Medikamente und Zigaretten im Küch…" at bounding box center [890, 353] width 658 height 75
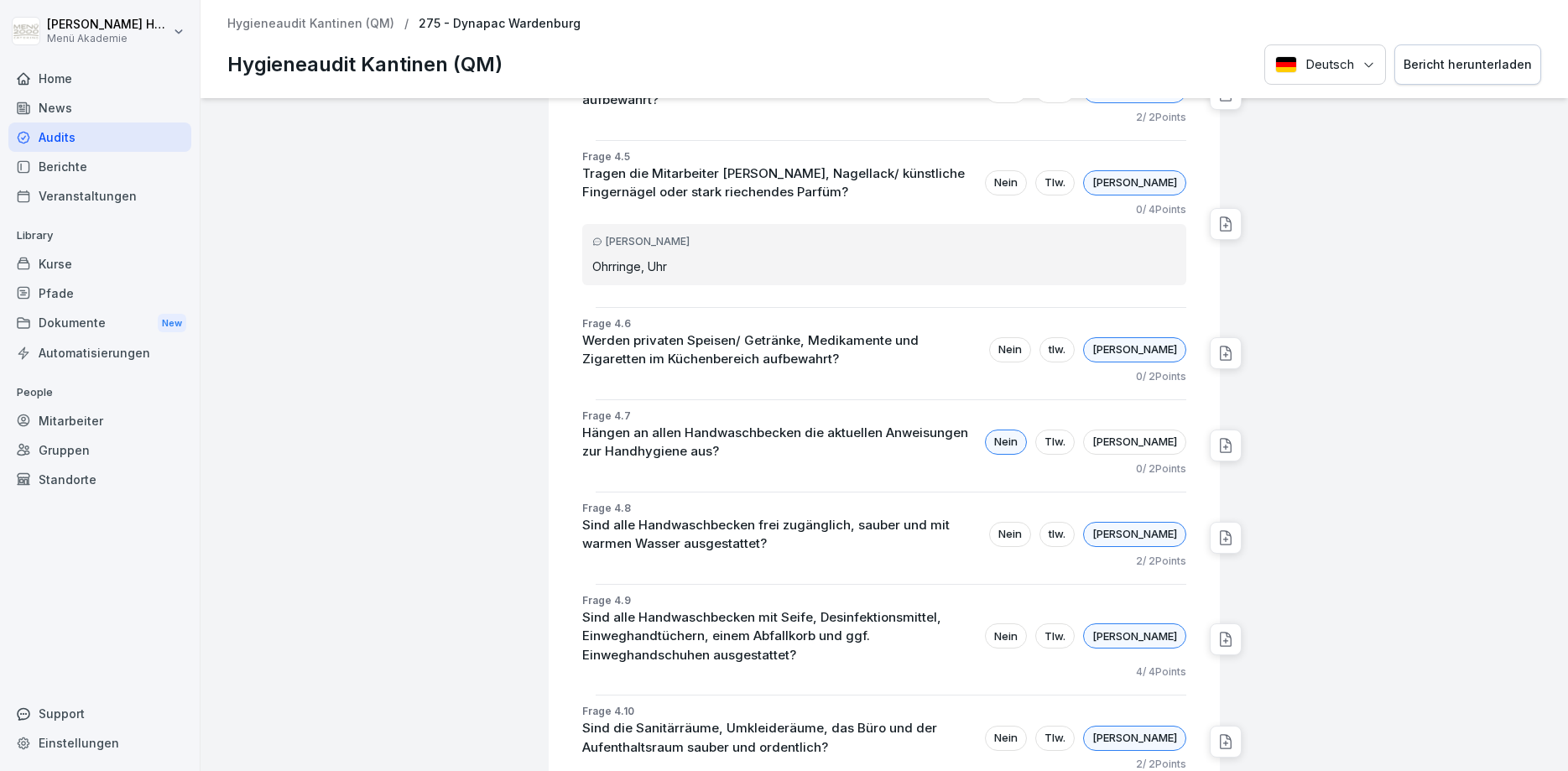
click at [639, 369] on div "0 / 2 Points" at bounding box center [884, 377] width 604 height 15
click at [1232, 345] on icon at bounding box center [1225, 353] width 17 height 17
click at [1284, 344] on textarea at bounding box center [1339, 340] width 177 height 15
type textarea "*"
type textarea "**********"
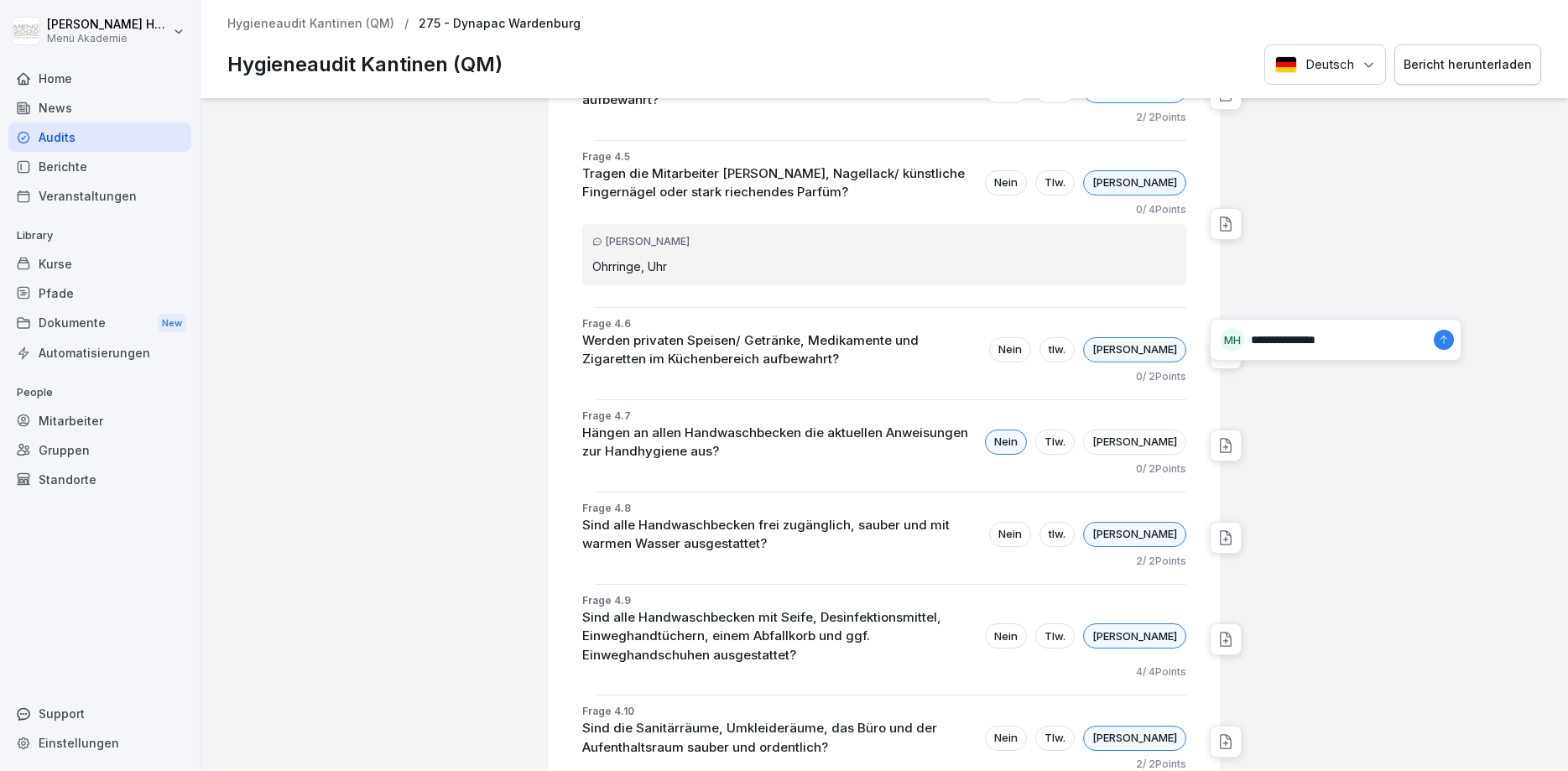
click at [1437, 337] on div at bounding box center [1443, 339] width 20 height 20
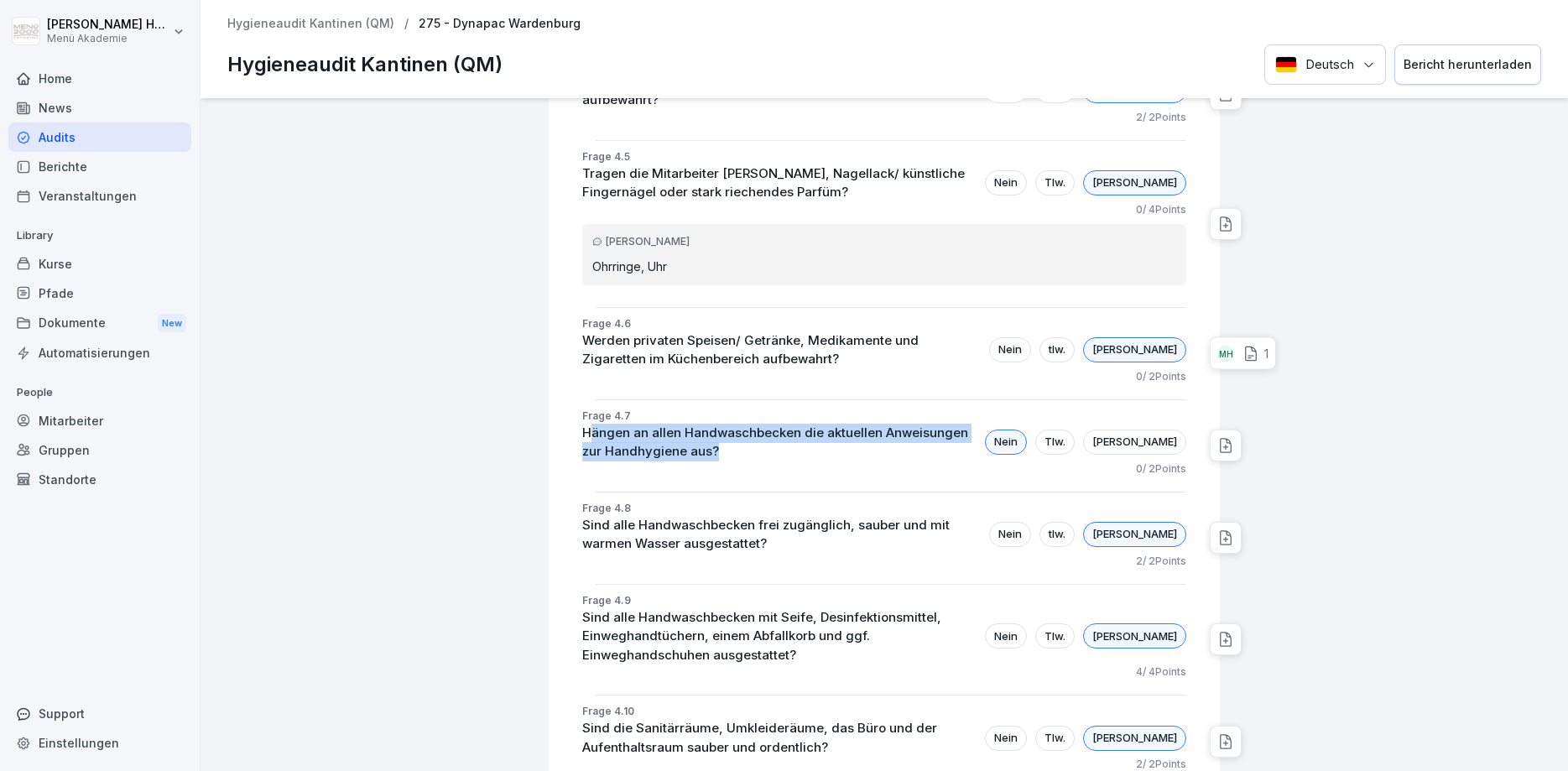
drag, startPoint x: 706, startPoint y: 401, endPoint x: 588, endPoint y: 375, distance: 120.8
click at [588, 423] on p "Hängen an allen Handwaschbecken die aktuellen Anweisungen zur Handhygiene aus?" at bounding box center [778, 442] width 394 height 38
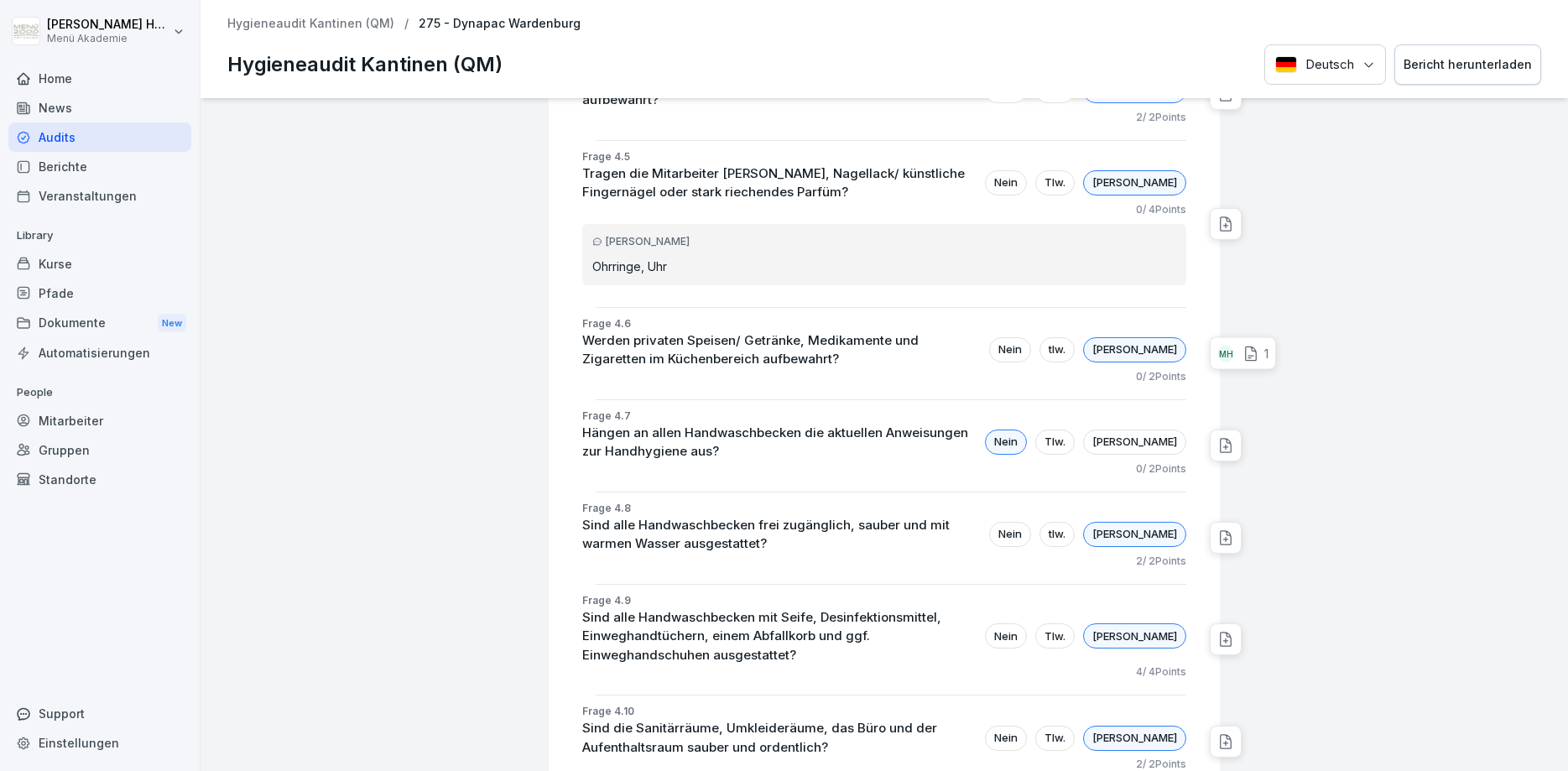
click at [761, 461] on div "0 / 2 Points" at bounding box center [884, 469] width 604 height 15
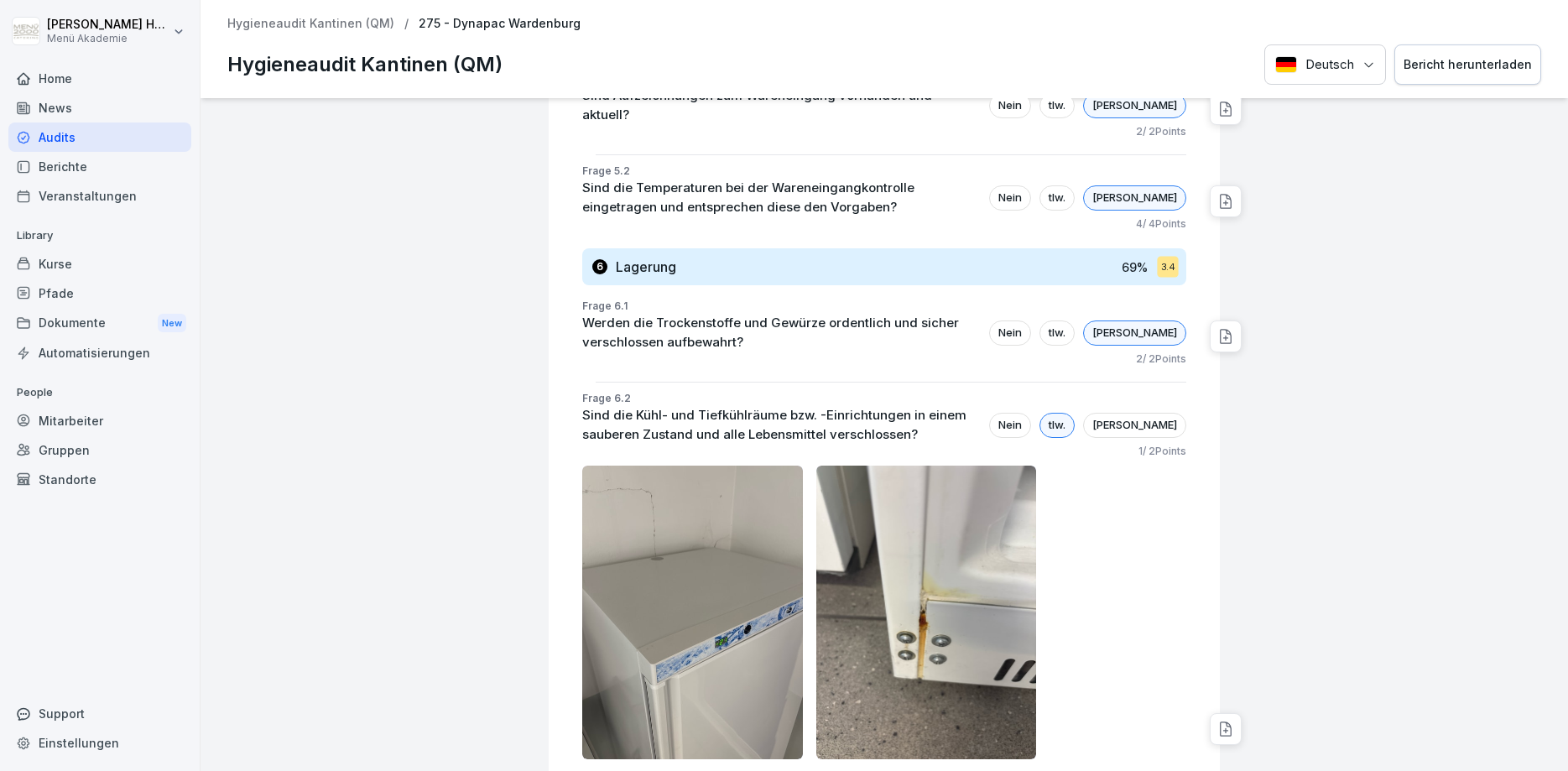
scroll to position [3122, 0]
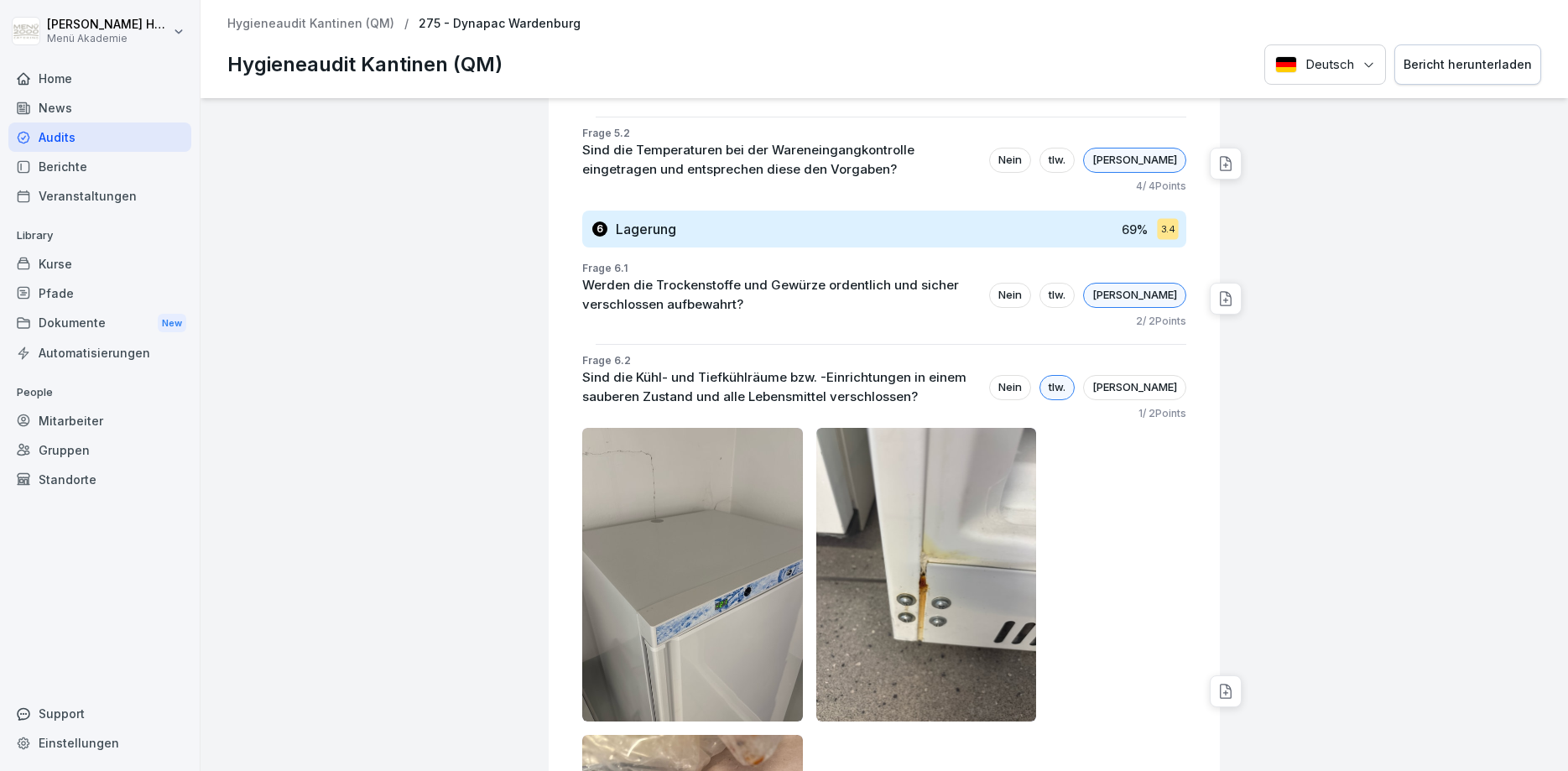
click at [724, 368] on p "Sind die Kühl- und Tiefkühlräume bzw. -Einrichtungen in einem sauberen Zustand …" at bounding box center [781, 387] width 399 height 38
click at [725, 368] on p "Sind die Kühl- und Tiefkühlräume bzw. -Einrichtungen in einem sauberen Zustand …" at bounding box center [781, 387] width 399 height 38
click at [724, 368] on p "Sind die Kühl- und Tiefkühlräume bzw. -Einrichtungen in einem sauberen Zustand …" at bounding box center [781, 387] width 399 height 38
click at [726, 368] on p "Sind die Kühl- und Tiefkühlräume bzw. -Einrichtungen in einem sauberen Zustand …" at bounding box center [781, 387] width 399 height 38
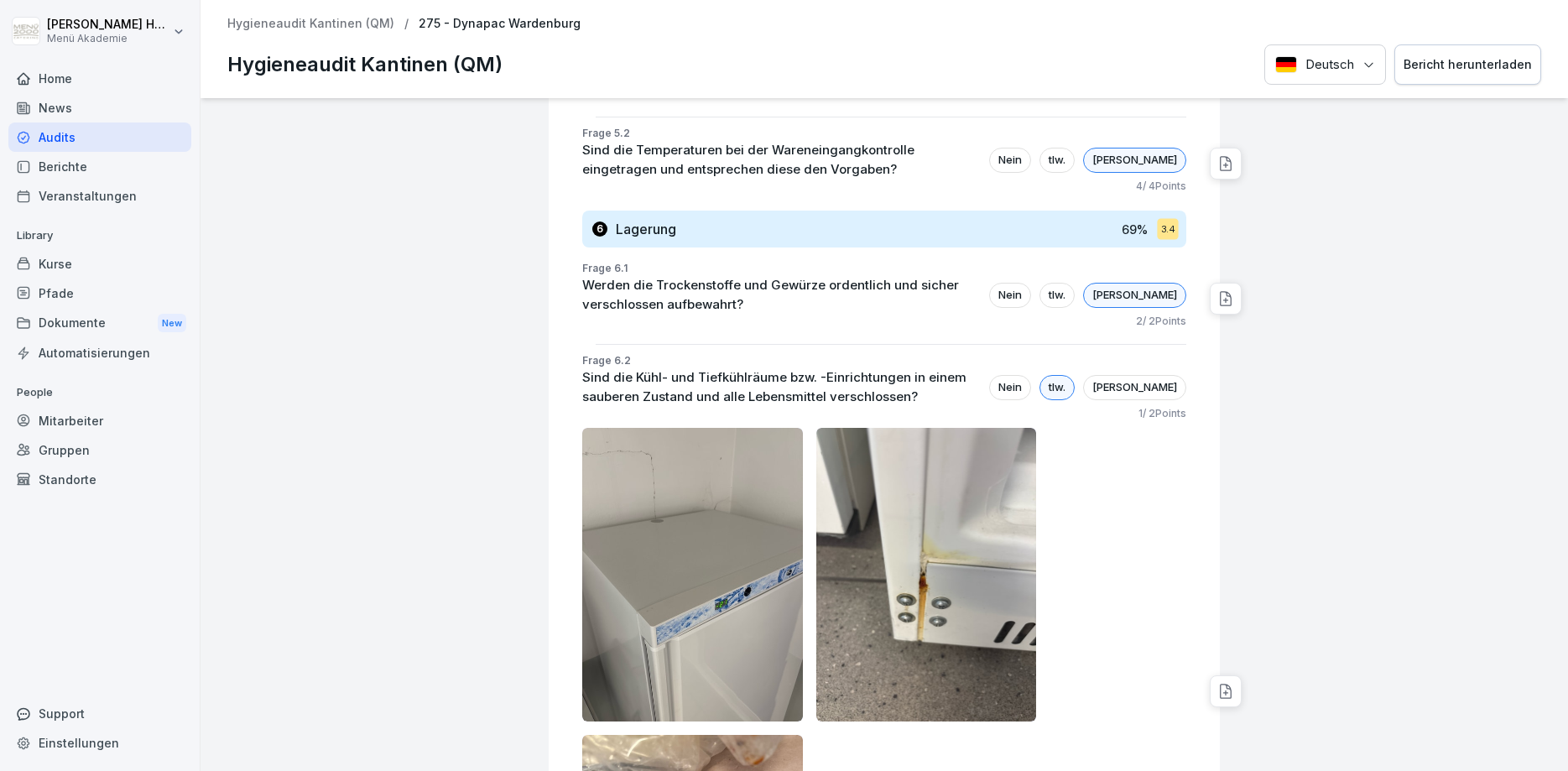
click at [726, 368] on p "Sind die Kühl- und Tiefkühlräume bzw. -Einrichtungen in einem sauberen Zustand …" at bounding box center [781, 387] width 399 height 38
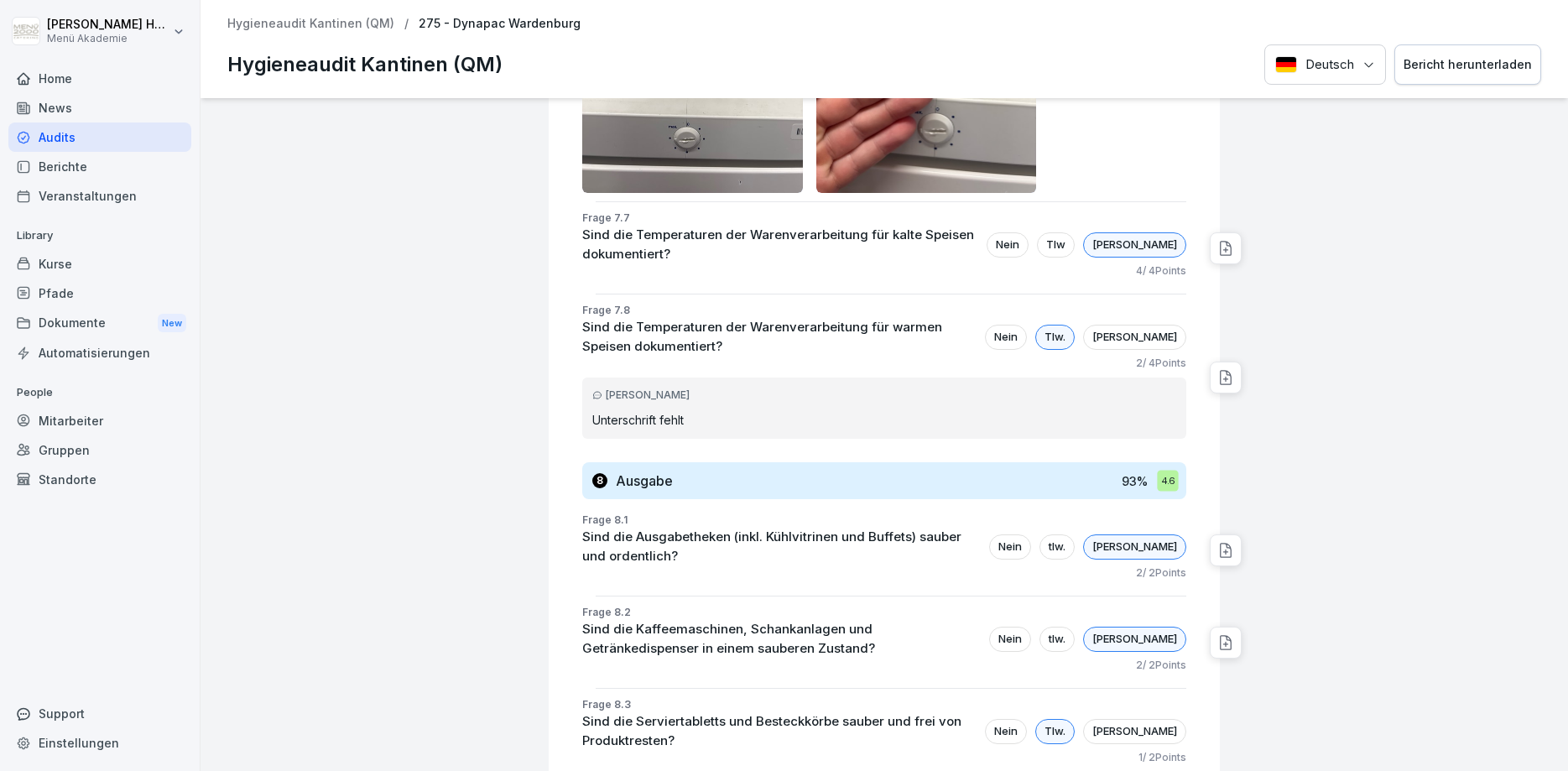
scroll to position [5438, 0]
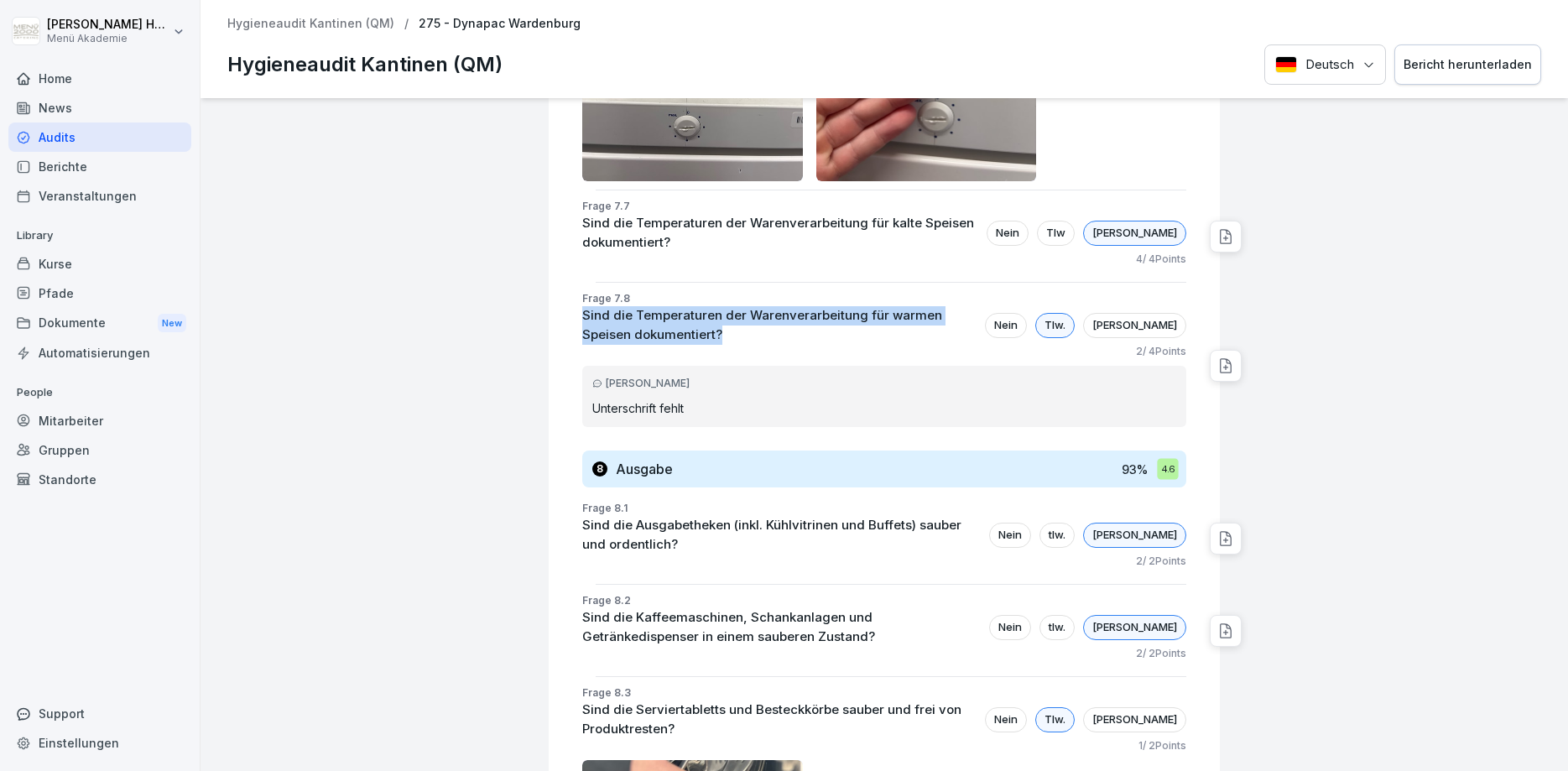
drag, startPoint x: 670, startPoint y: 254, endPoint x: 572, endPoint y: 222, distance: 103.1
click at [572, 291] on div "Frage 7.8 Sind die Temperaturen der Warenverarbeitung für warmen Speisen dokume…" at bounding box center [890, 366] width 658 height 149
click at [638, 307] on p "Sind die Temperaturen der Warenverarbeitung für warmen Speisen dokumentiert?" at bounding box center [778, 326] width 394 height 38
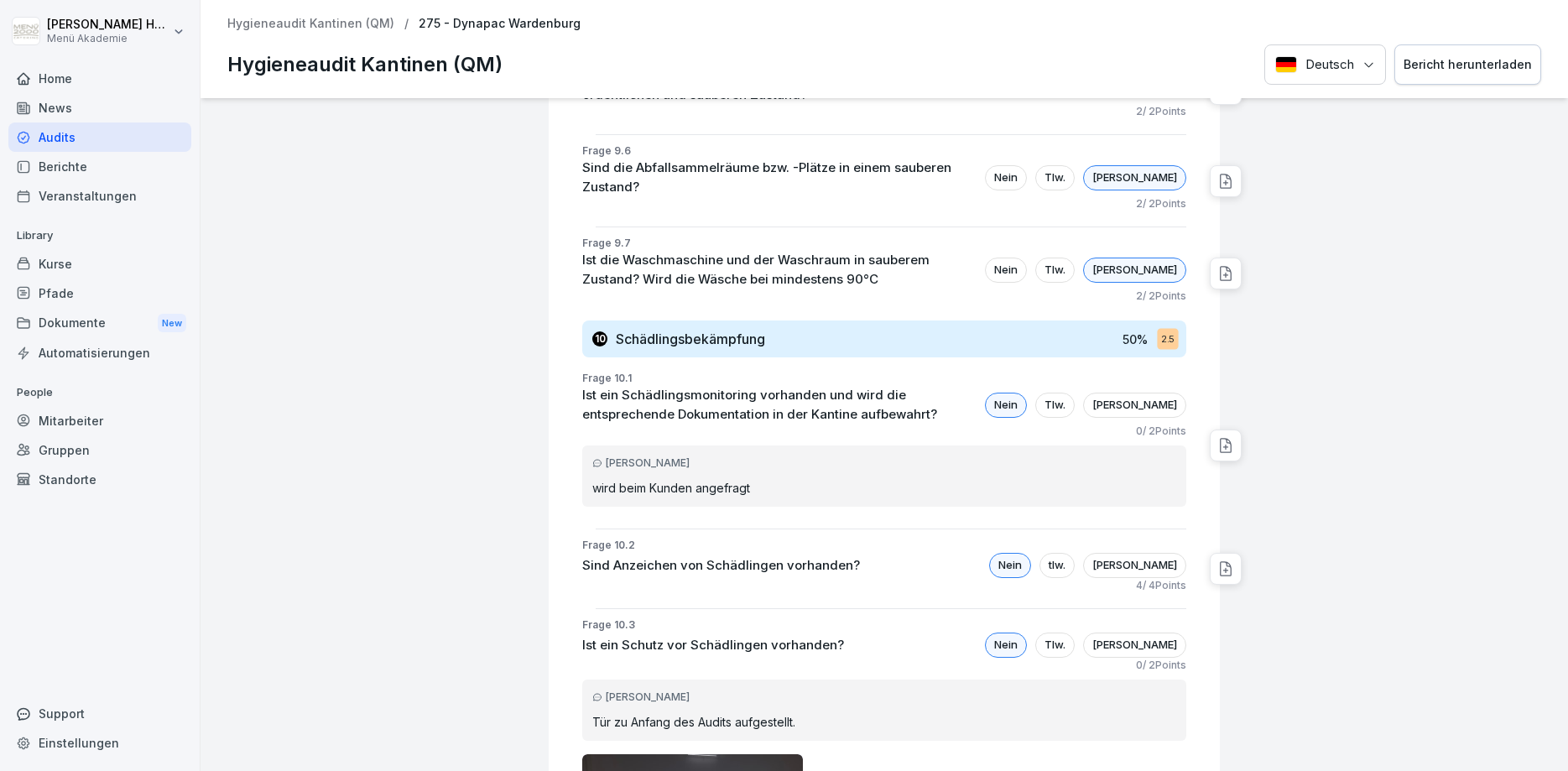
scroll to position [8056, 0]
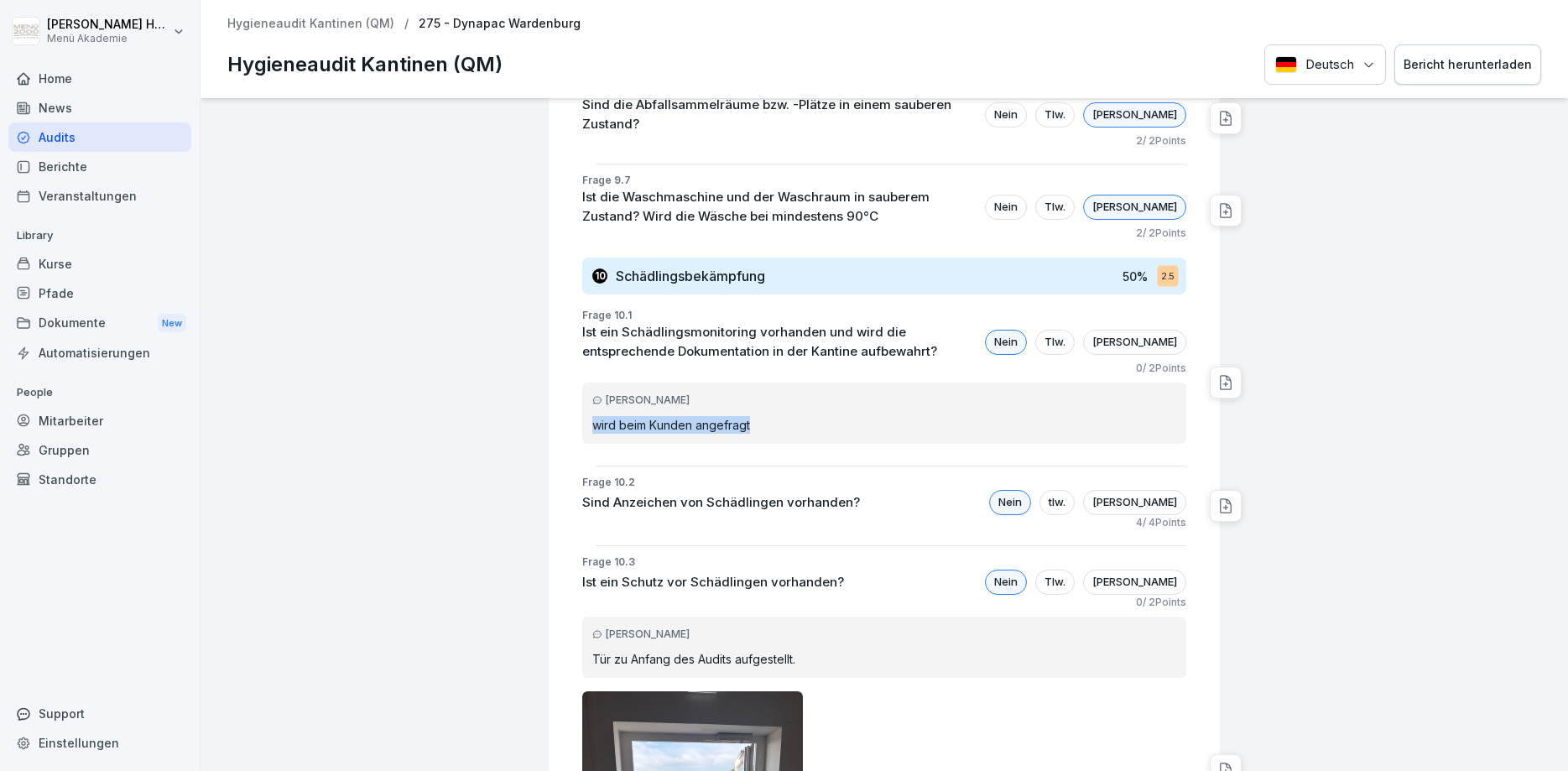
drag, startPoint x: 750, startPoint y: 314, endPoint x: 587, endPoint y: 324, distance: 163.3
click at [587, 383] on div "[PERSON_NAME] wird beim Kunden angefragt" at bounding box center [884, 413] width 604 height 62
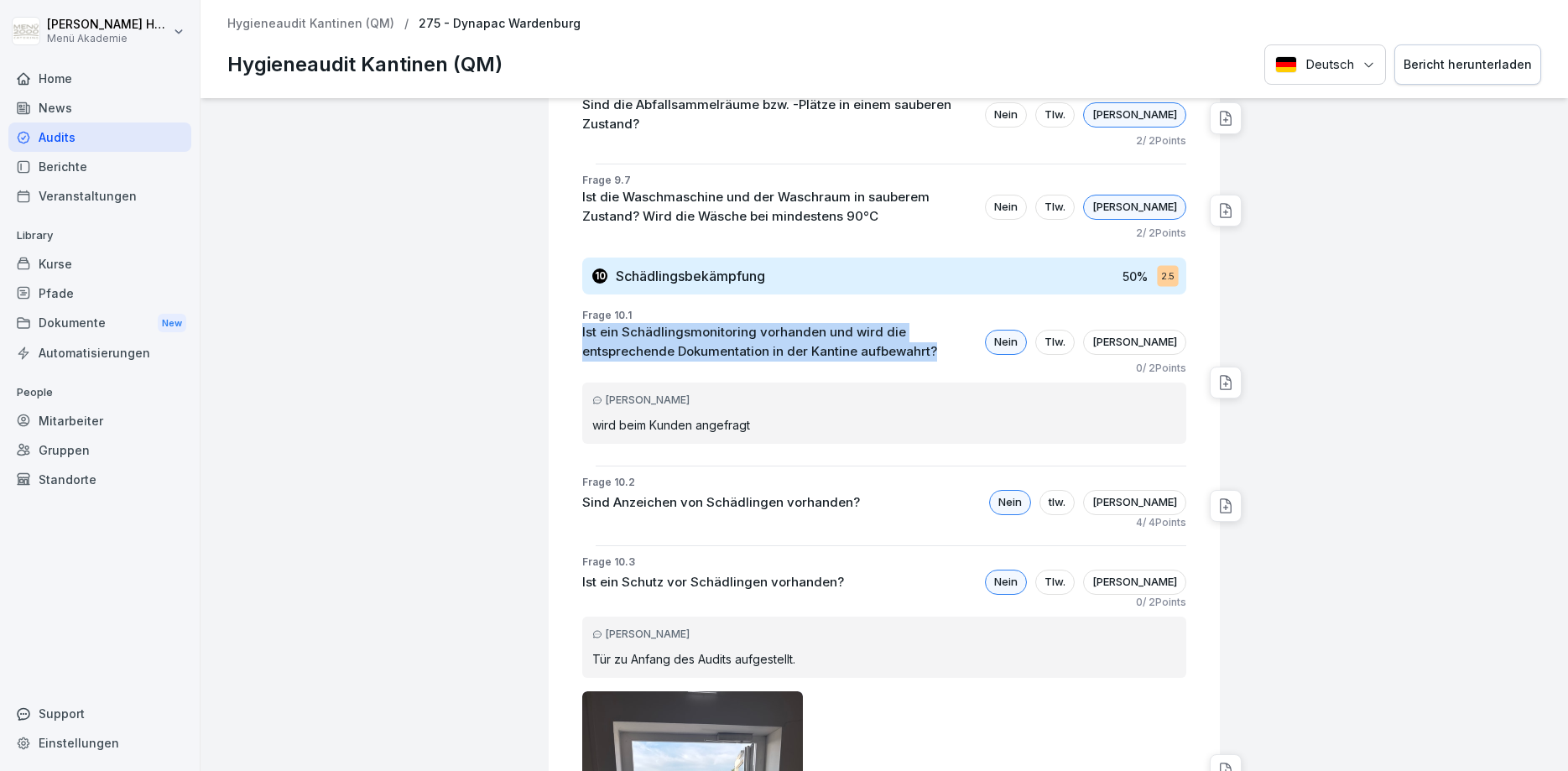
drag, startPoint x: 837, startPoint y: 239, endPoint x: 569, endPoint y: 225, distance: 268.4
click at [569, 308] on div "Frage 10.1 Ist ein Schädlingsmonitoring vorhanden und wird die entsprechende Do…" at bounding box center [890, 382] width 658 height 149
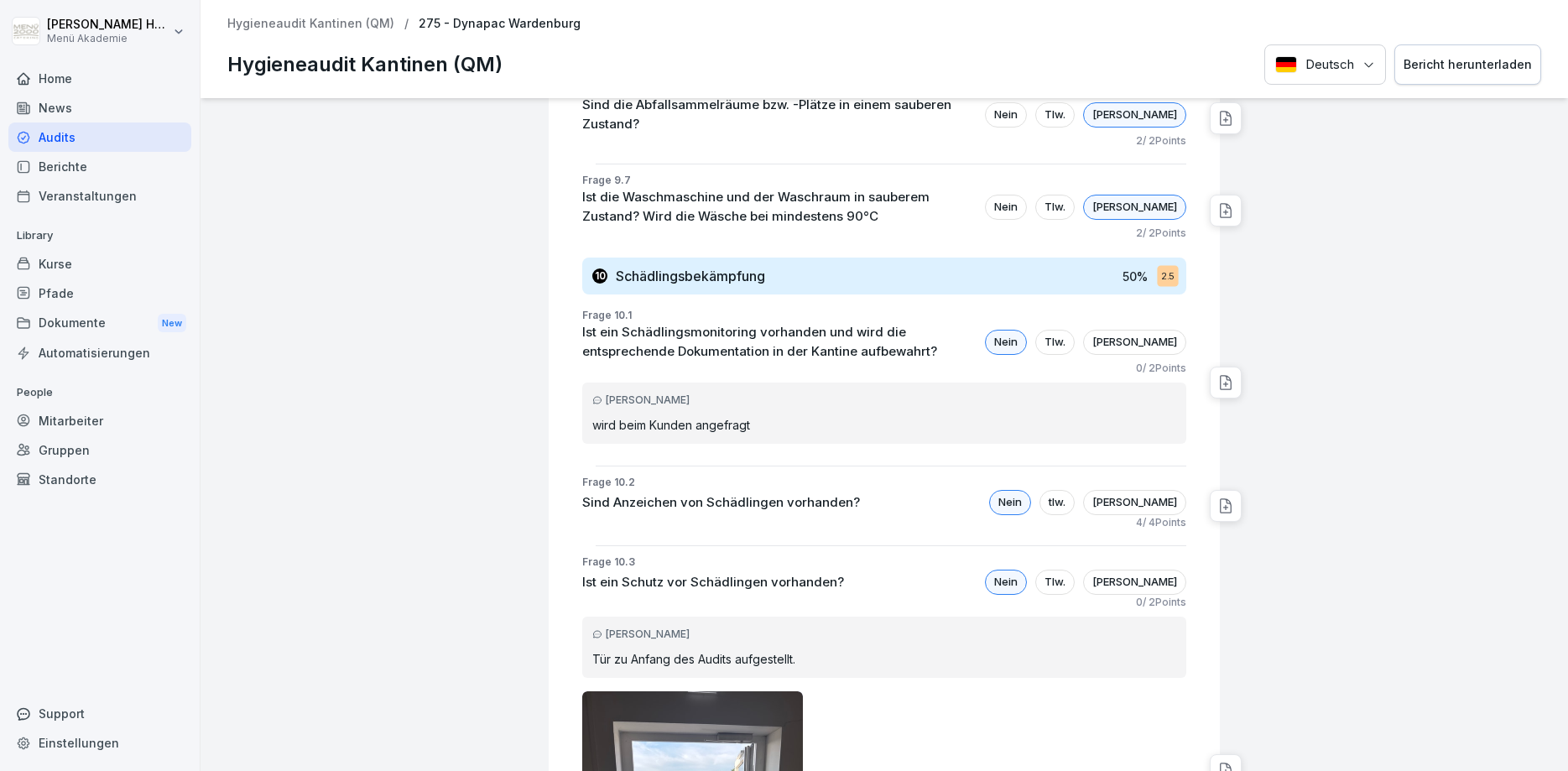
click at [700, 383] on div "[PERSON_NAME] wird beim Kunden angefragt" at bounding box center [884, 413] width 604 height 62
drag, startPoint x: 767, startPoint y: 313, endPoint x: 697, endPoint y: 322, distance: 70.6
click at [697, 383] on div "[PERSON_NAME] wird beim Kunden angefragt" at bounding box center [884, 413] width 604 height 62
drag, startPoint x: 650, startPoint y: 314, endPoint x: 756, endPoint y: 311, distance: 106.0
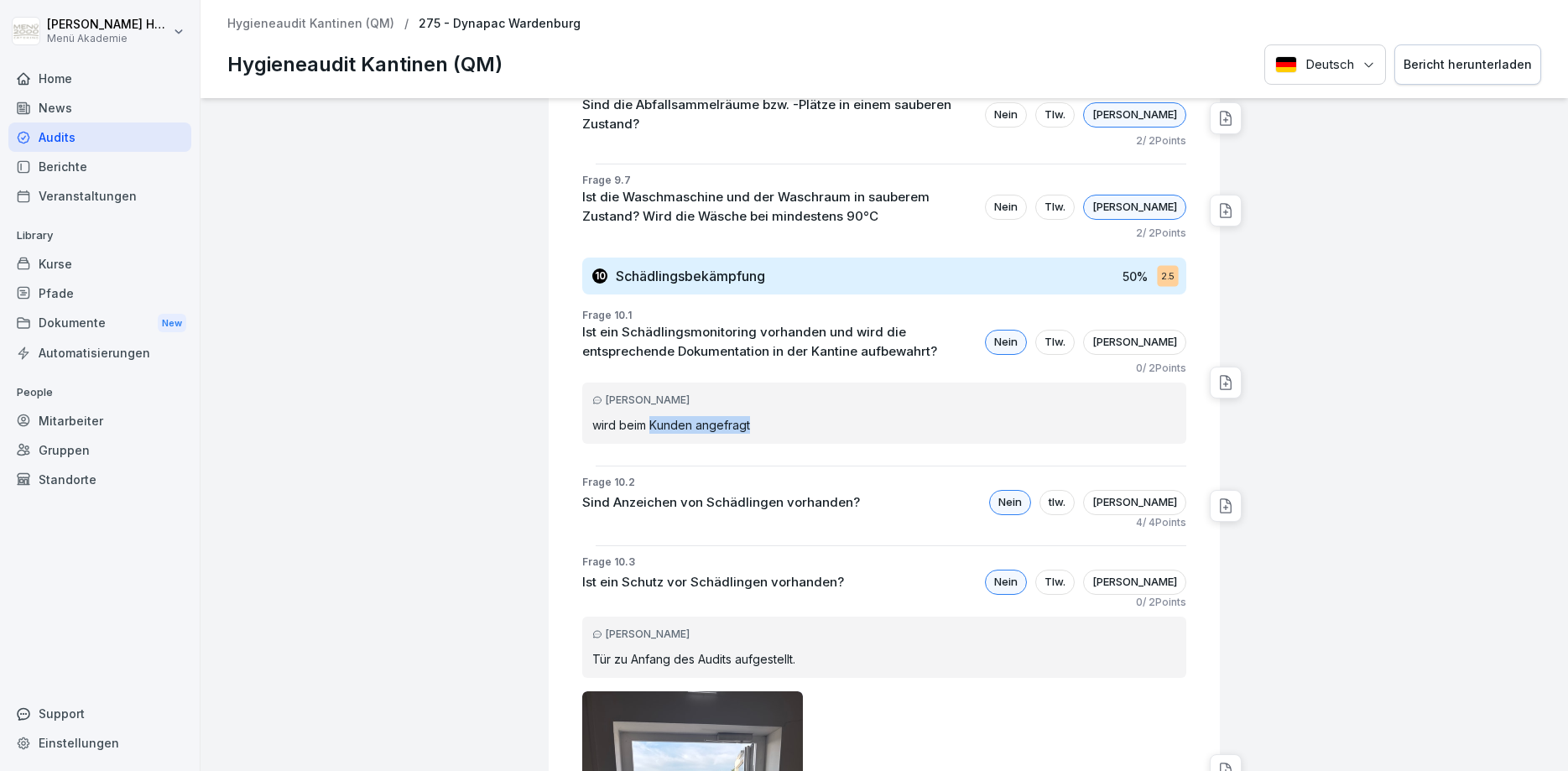
click at [756, 416] on p "wird beim Kunden angefragt" at bounding box center [884, 424] width 584 height 18
click at [781, 416] on p "wird beim Kunden angefragt" at bounding box center [884, 424] width 584 height 18
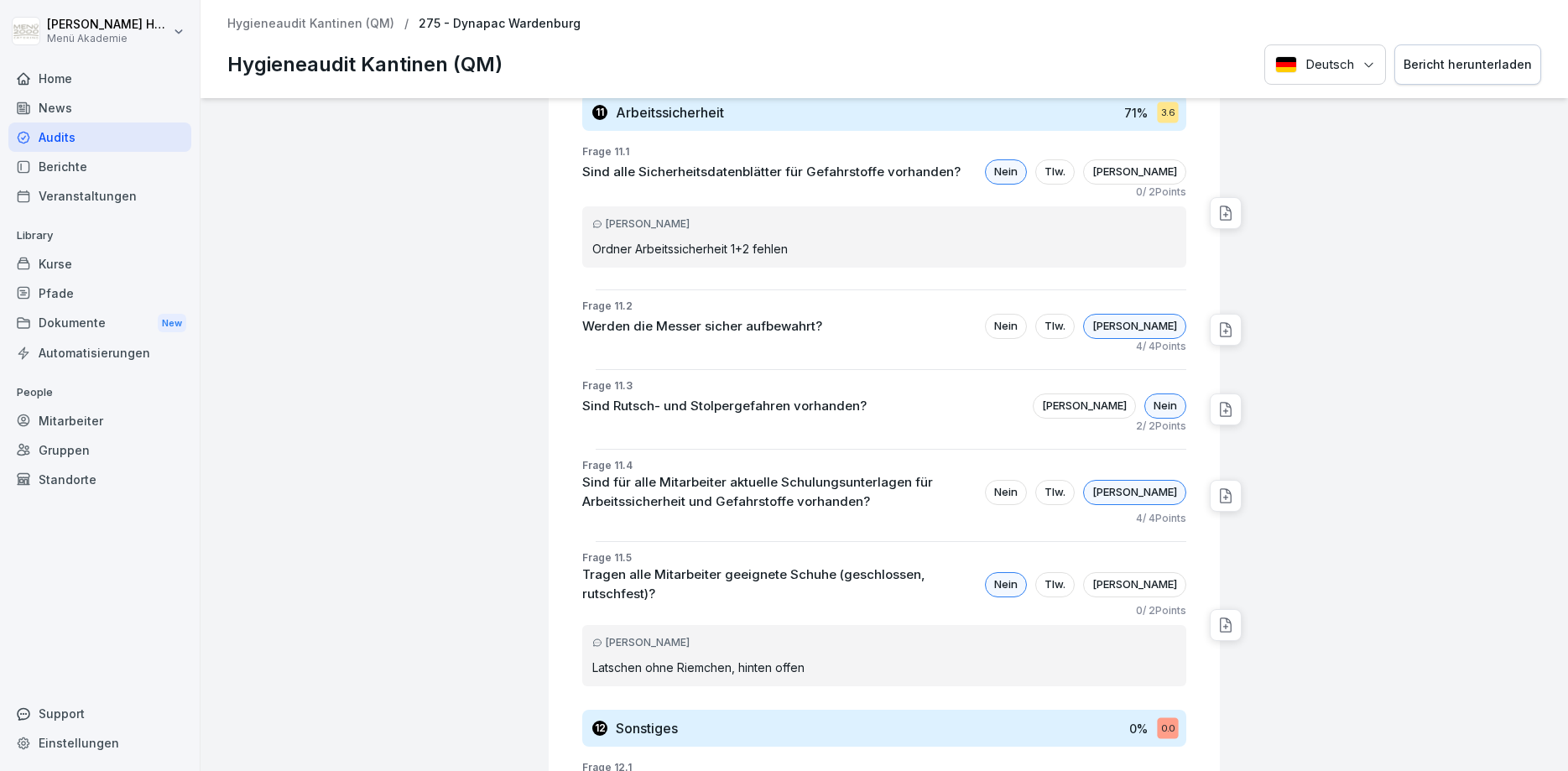
scroll to position [8962, 0]
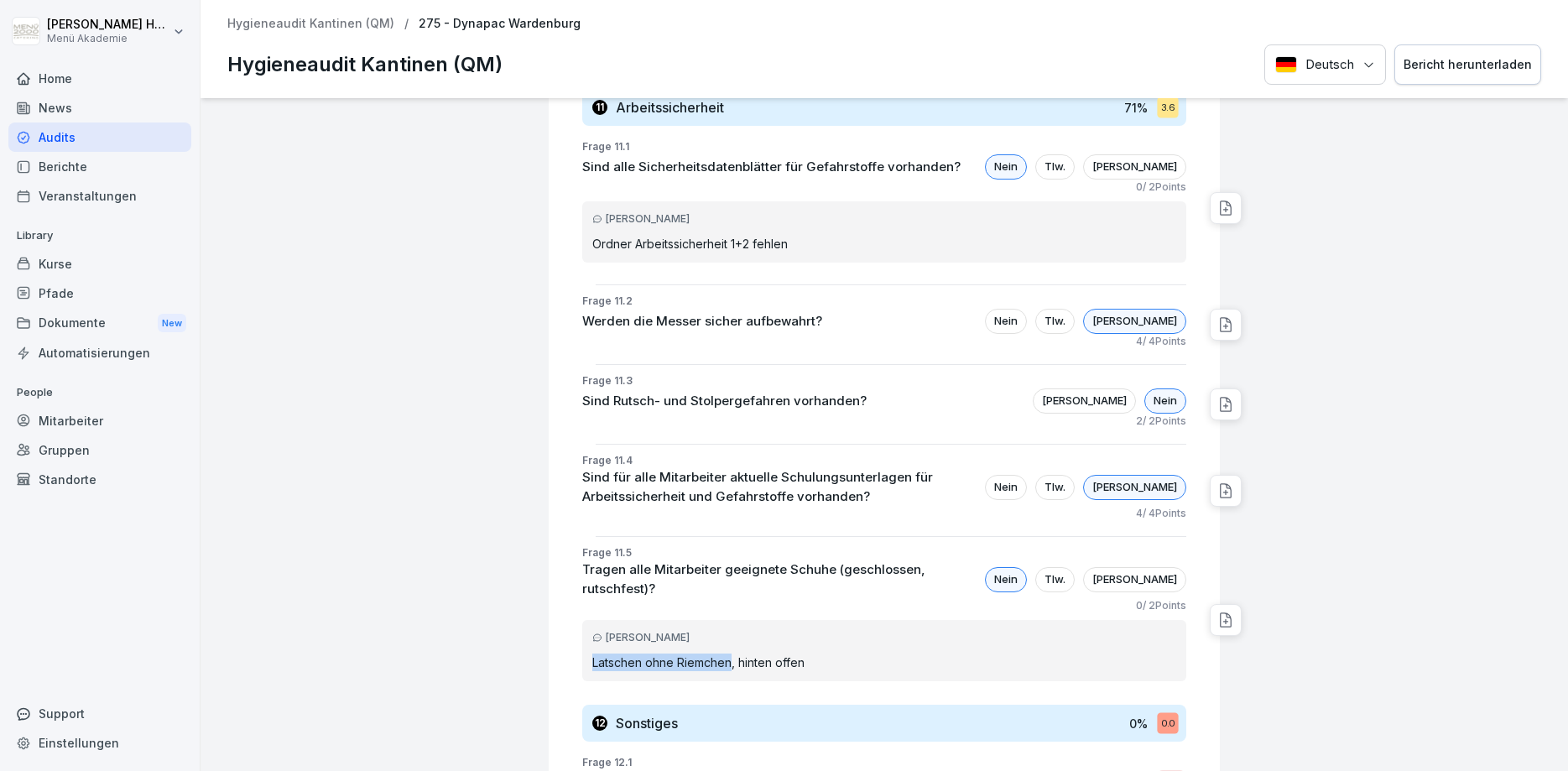
drag, startPoint x: 593, startPoint y: 537, endPoint x: 729, endPoint y: 535, distance: 136.0
click at [729, 653] on p "Latschen ohne Riemchen, hinten offen" at bounding box center [884, 662] width 584 height 18
click at [740, 620] on div "[PERSON_NAME] ohne Riemchen, hinten offen" at bounding box center [884, 650] width 604 height 62
click at [907, 560] on p "Tragen alle Mitarbeiter geeignete Schuhe (geschlossen, rutschfest)?" at bounding box center [778, 579] width 394 height 38
drag, startPoint x: 666, startPoint y: 372, endPoint x: 757, endPoint y: 367, distance: 91.1
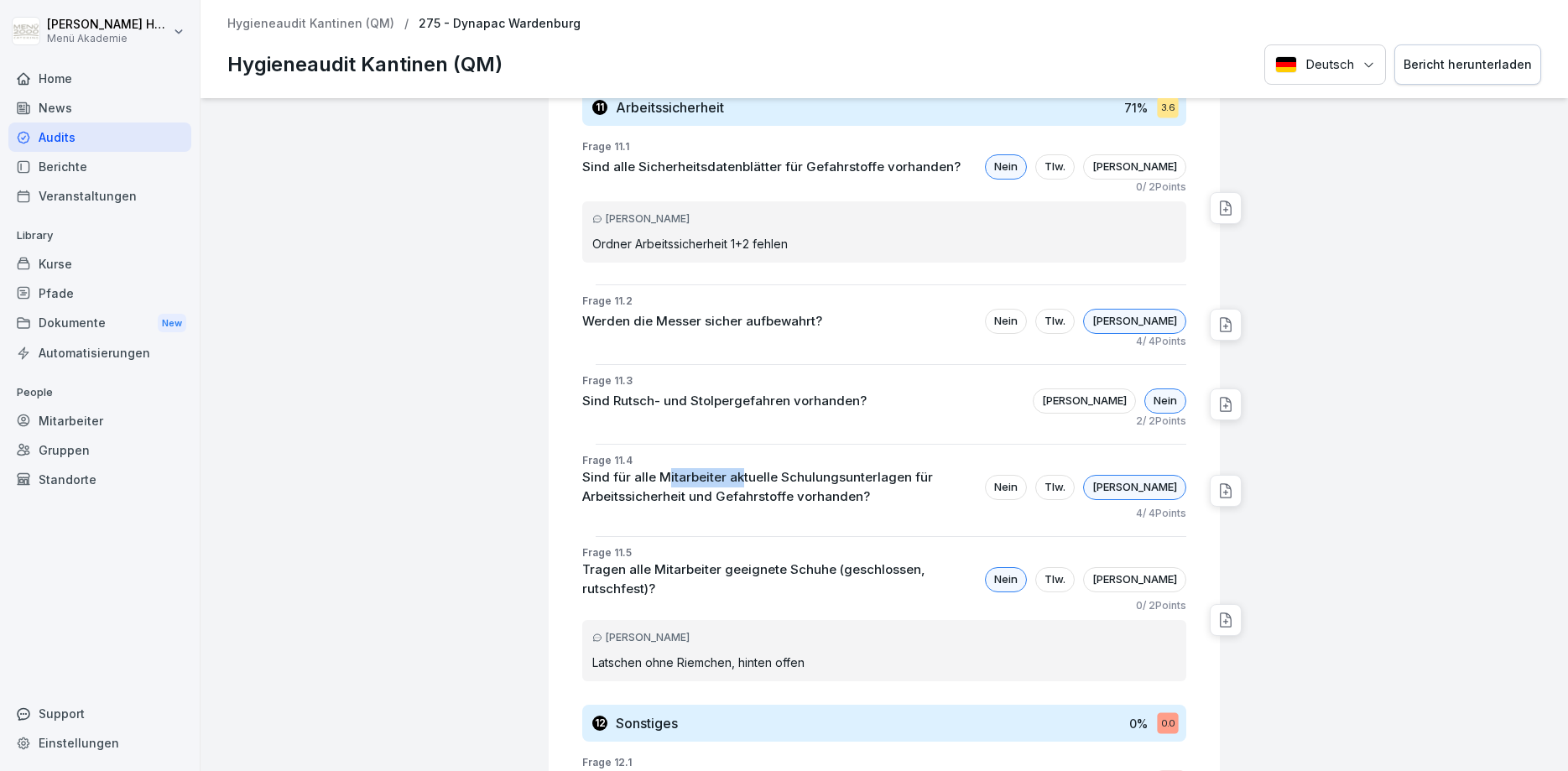
click at [745, 468] on p "Sind für alle Mitarbeiter aktuelle Schulungsunterlagen für Arbeitssicherheit un…" at bounding box center [778, 487] width 394 height 38
click at [815, 506] on div "4 / 4 Points" at bounding box center [884, 514] width 604 height 15
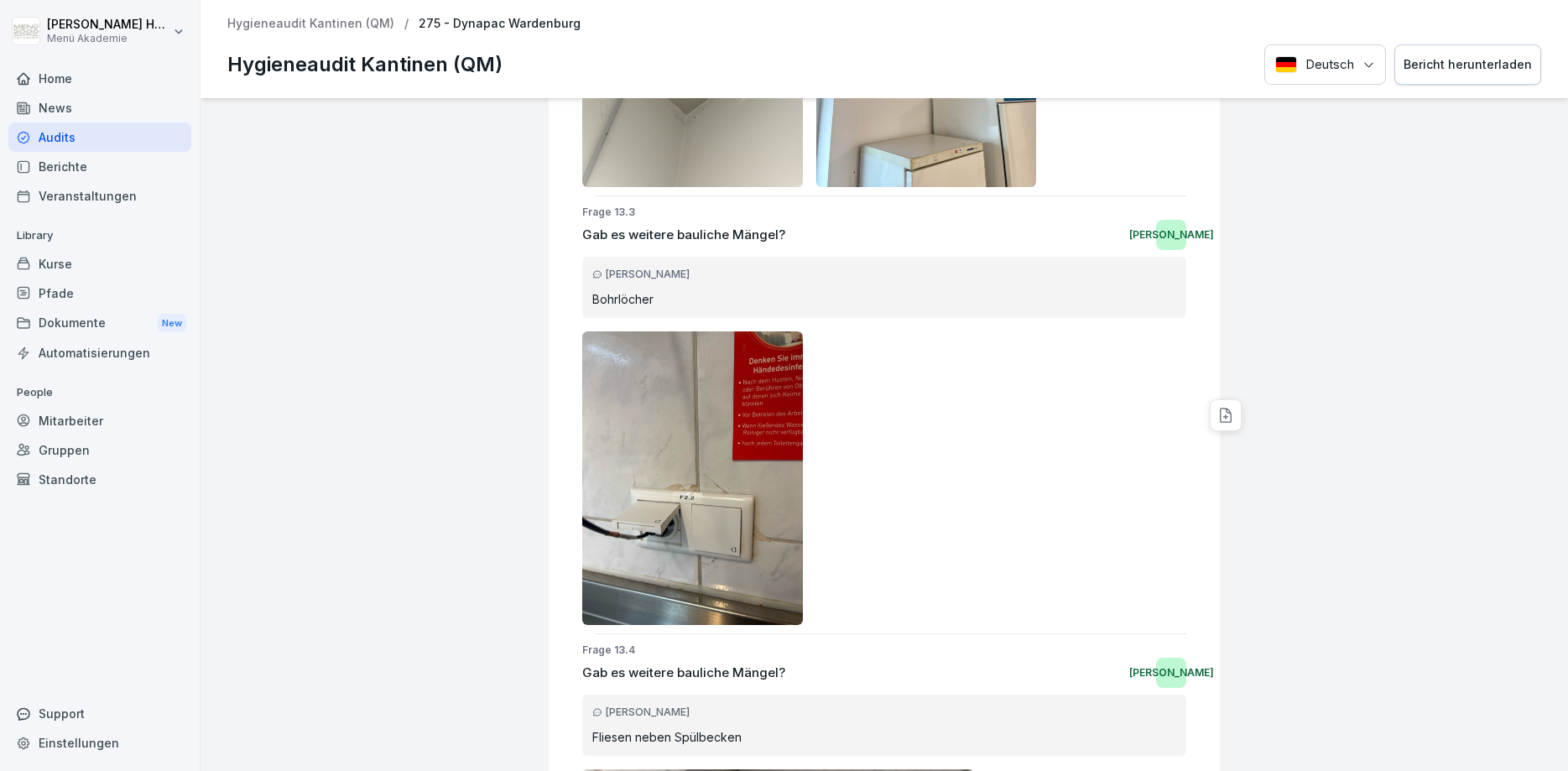
scroll to position [10674, 0]
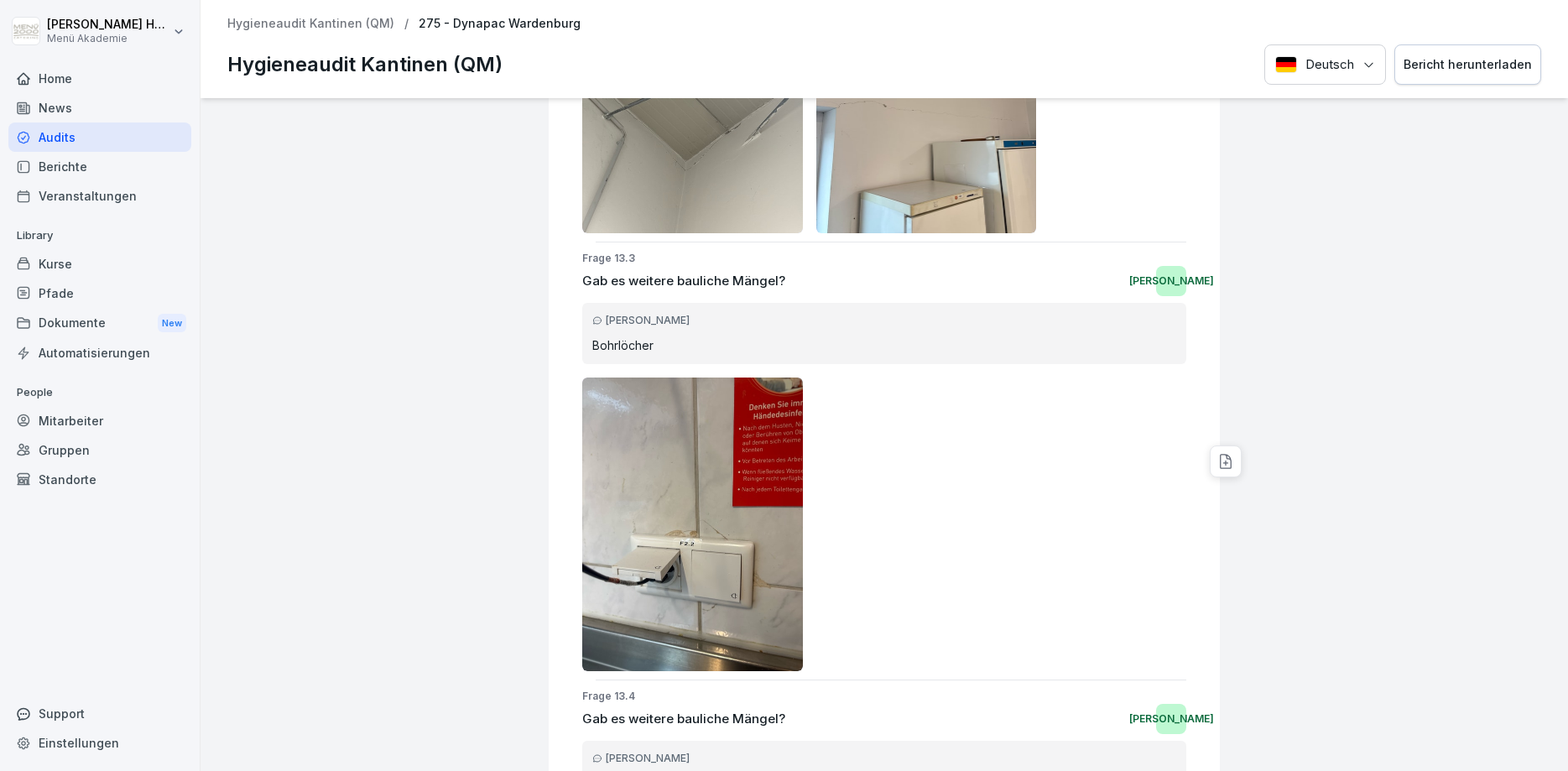
click at [1223, 453] on icon at bounding box center [1225, 461] width 17 height 17
click at [1308, 374] on textarea at bounding box center [1339, 372] width 177 height 15
type textarea "*"
type textarea "**********"
click at [1438, 369] on div at bounding box center [1443, 372] width 20 height 20
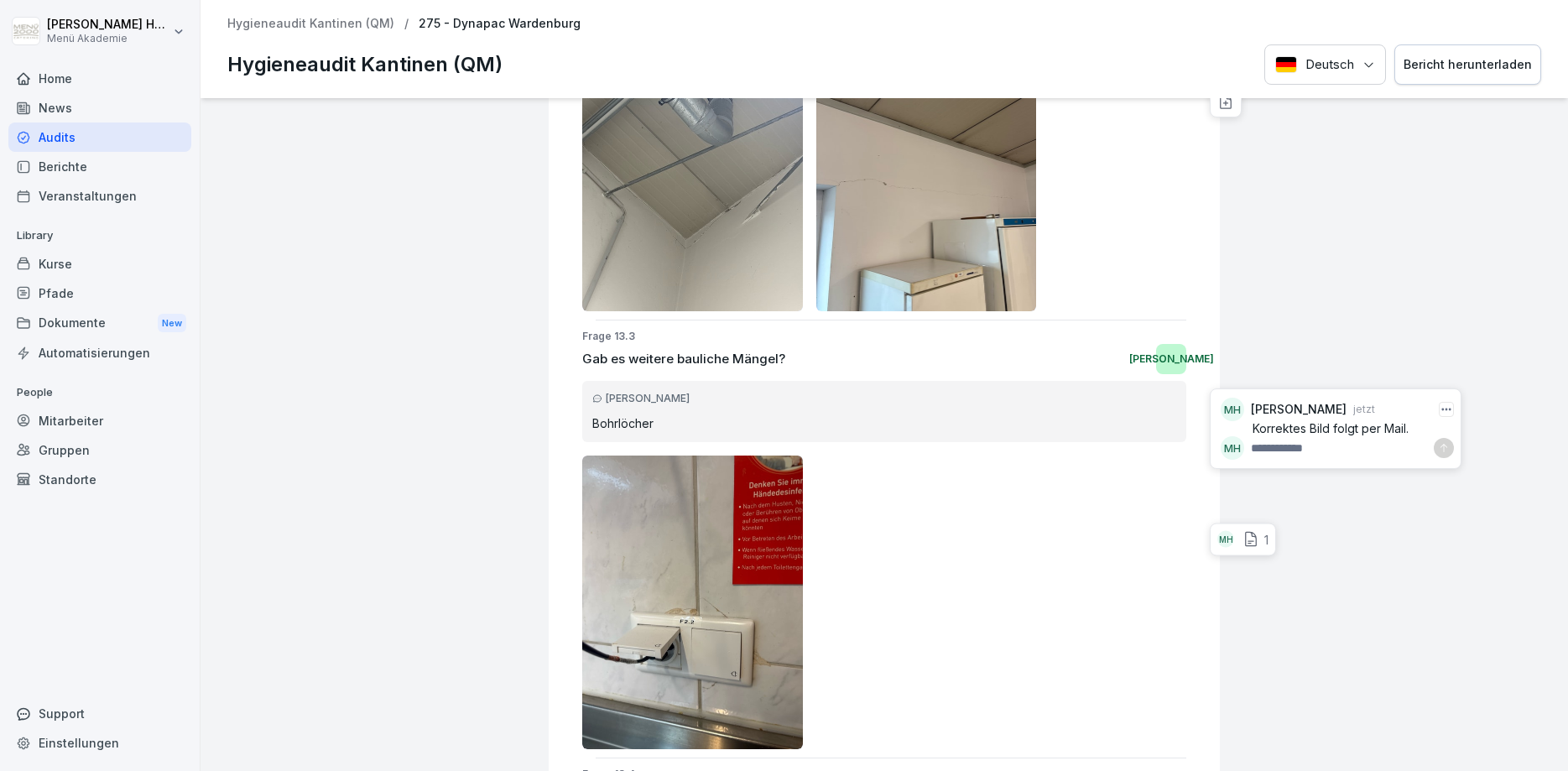
scroll to position [10574, 0]
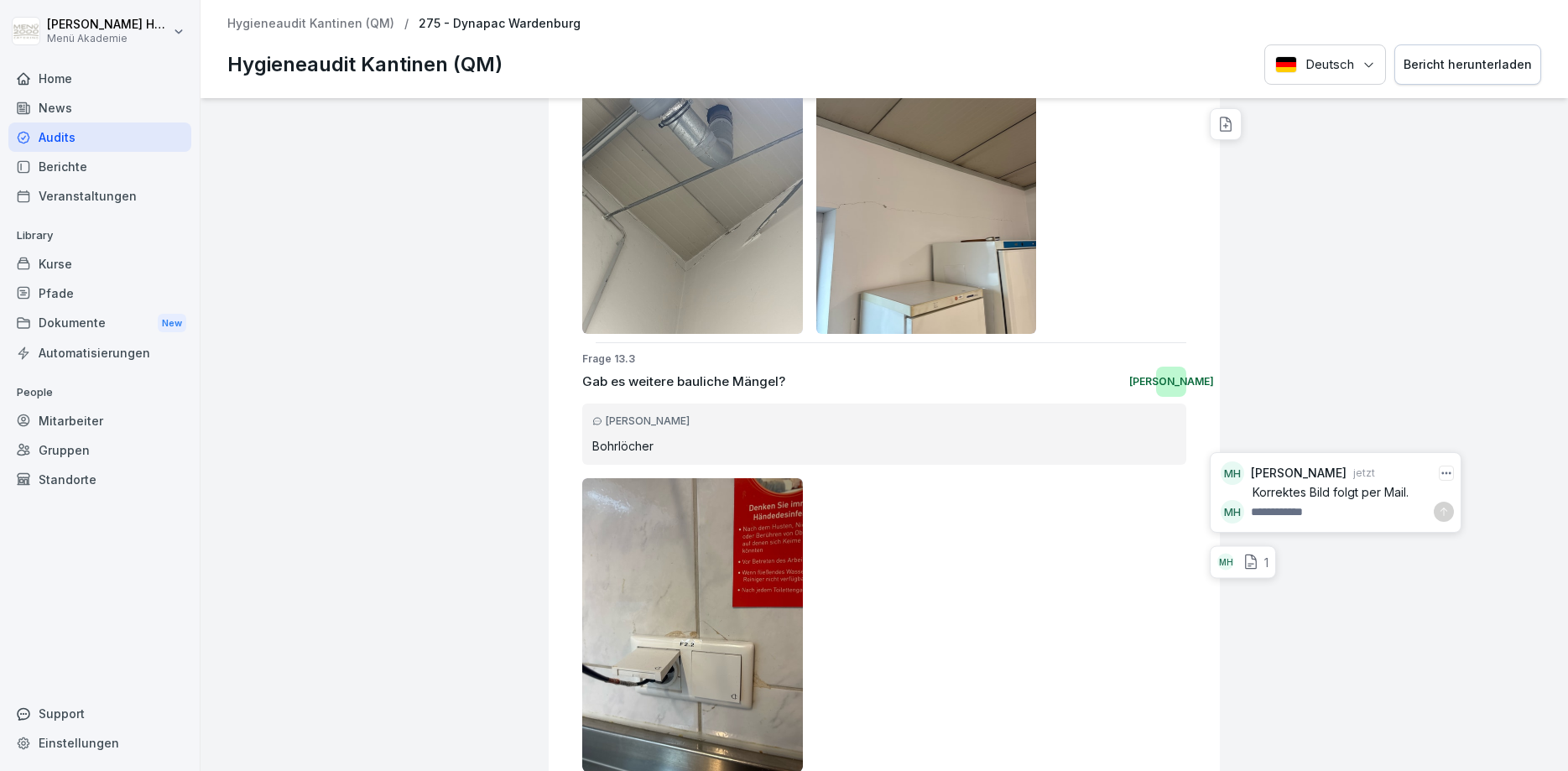
click at [1383, 487] on p "Korrektes Bild folgt per Mail." at bounding box center [1353, 493] width 201 height 15
click at [1402, 495] on p "Korrektes Bild folgt per Mail." at bounding box center [1353, 493] width 201 height 15
click at [1445, 473] on icon "button" at bounding box center [1446, 473] width 11 height 11
click at [1405, 536] on div "Löschen" at bounding box center [1384, 535] width 133 height 28
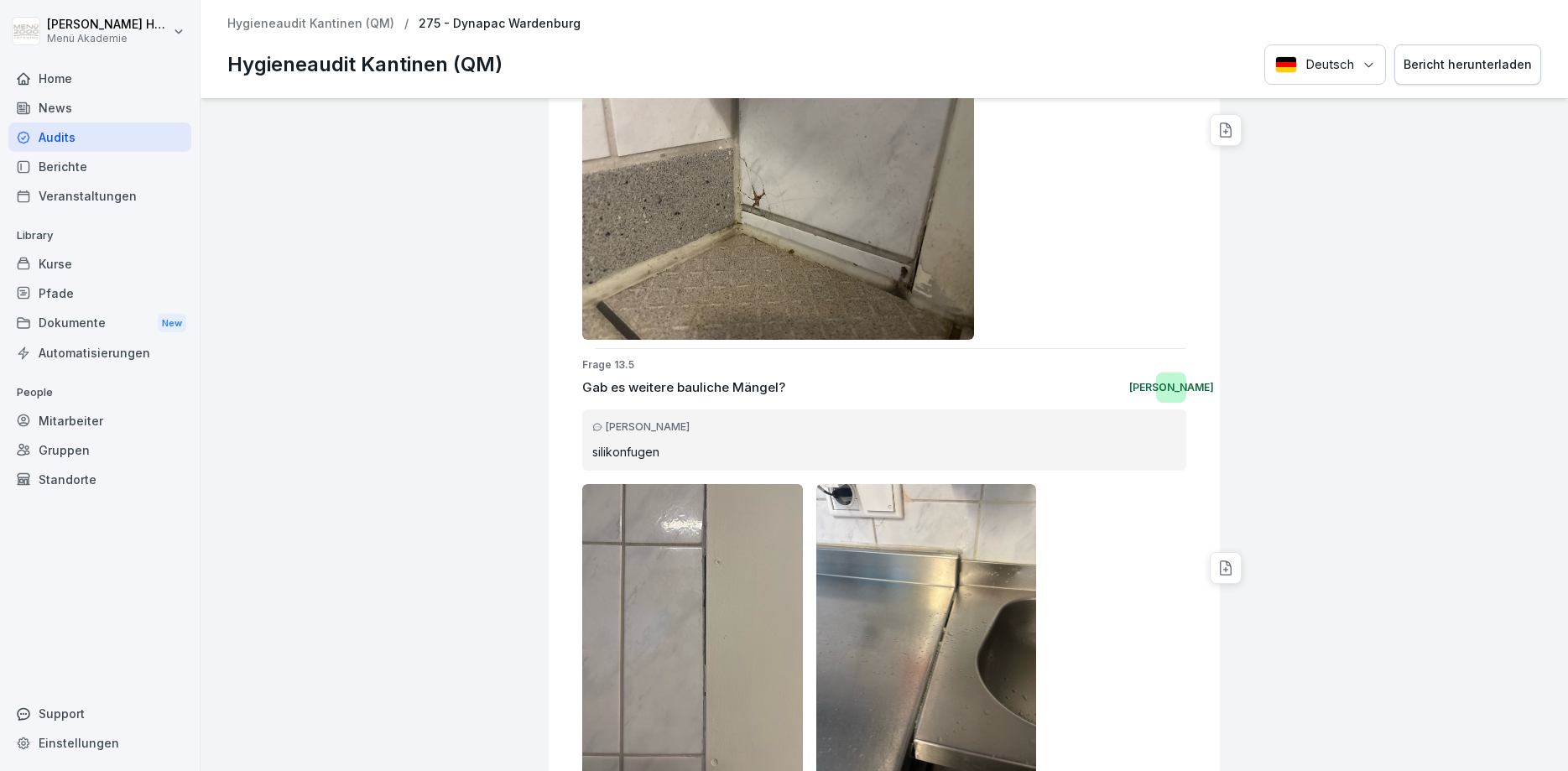
scroll to position [11513, 0]
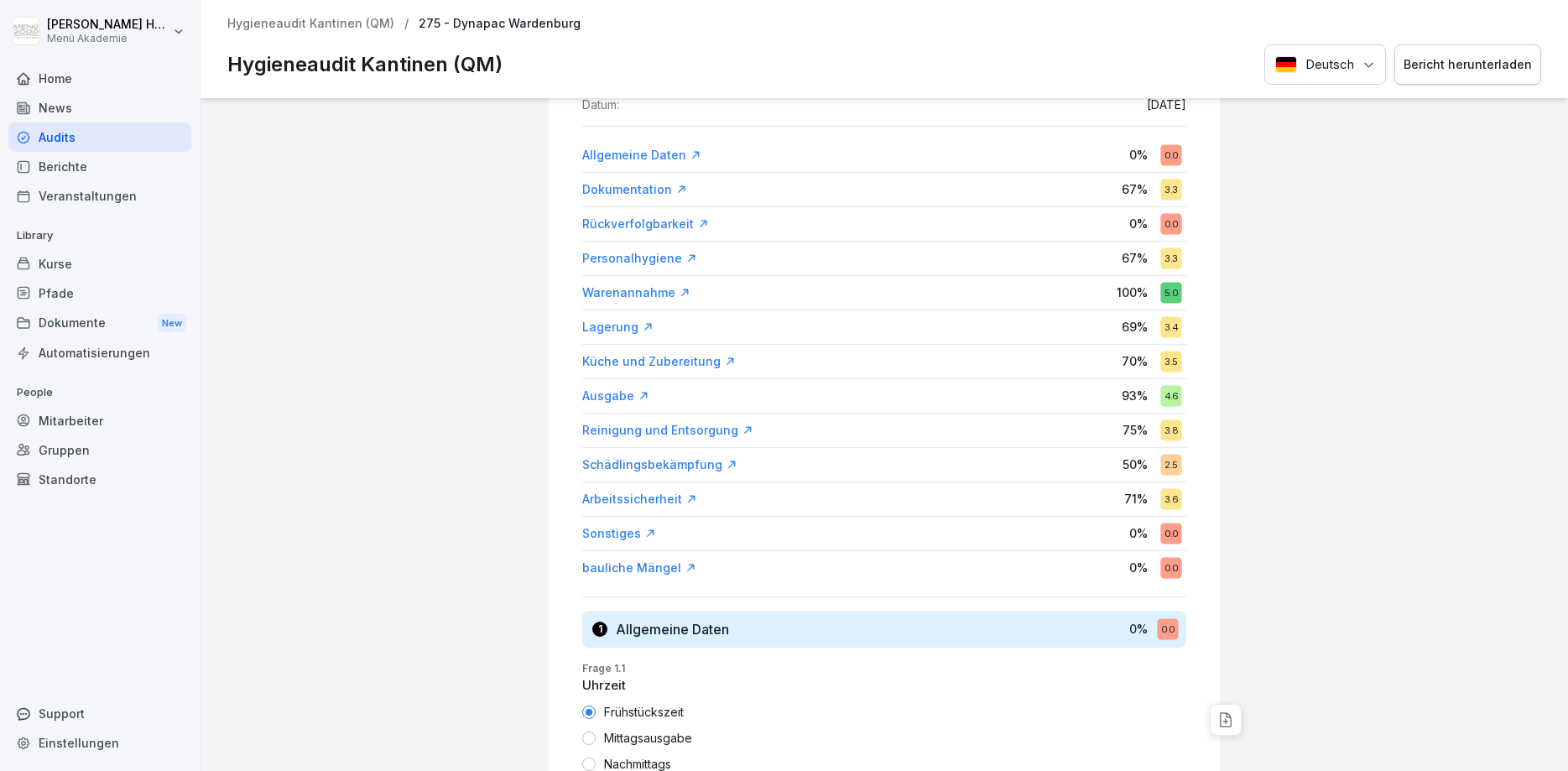
scroll to position [201, 0]
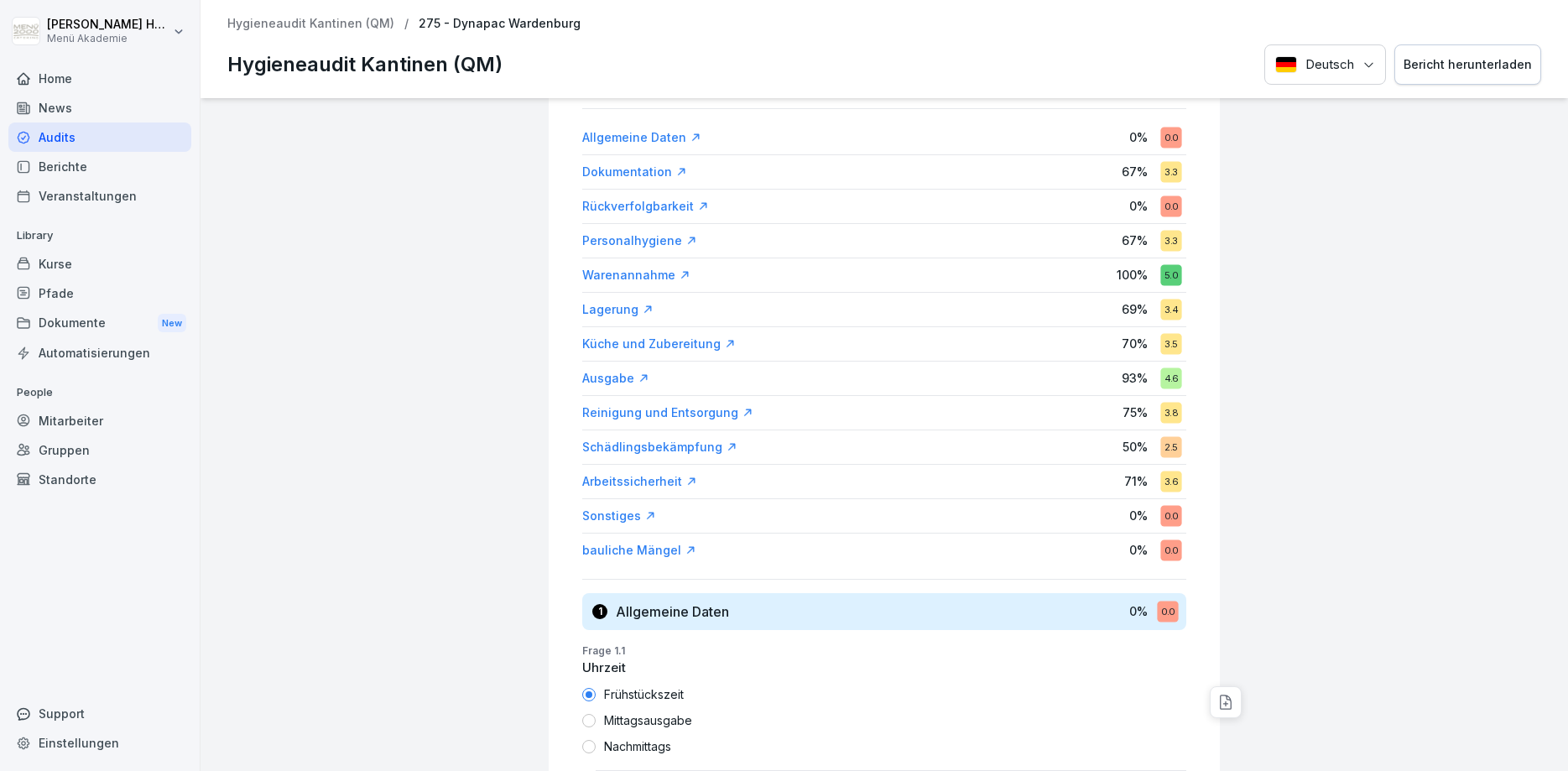
click at [351, 719] on div "275 - Dynapac Wardenburg Hygieneaudit Kantinen (QM) 3.4 Bewertung: 68 % Bewerte…" at bounding box center [884, 434] width 1368 height 673
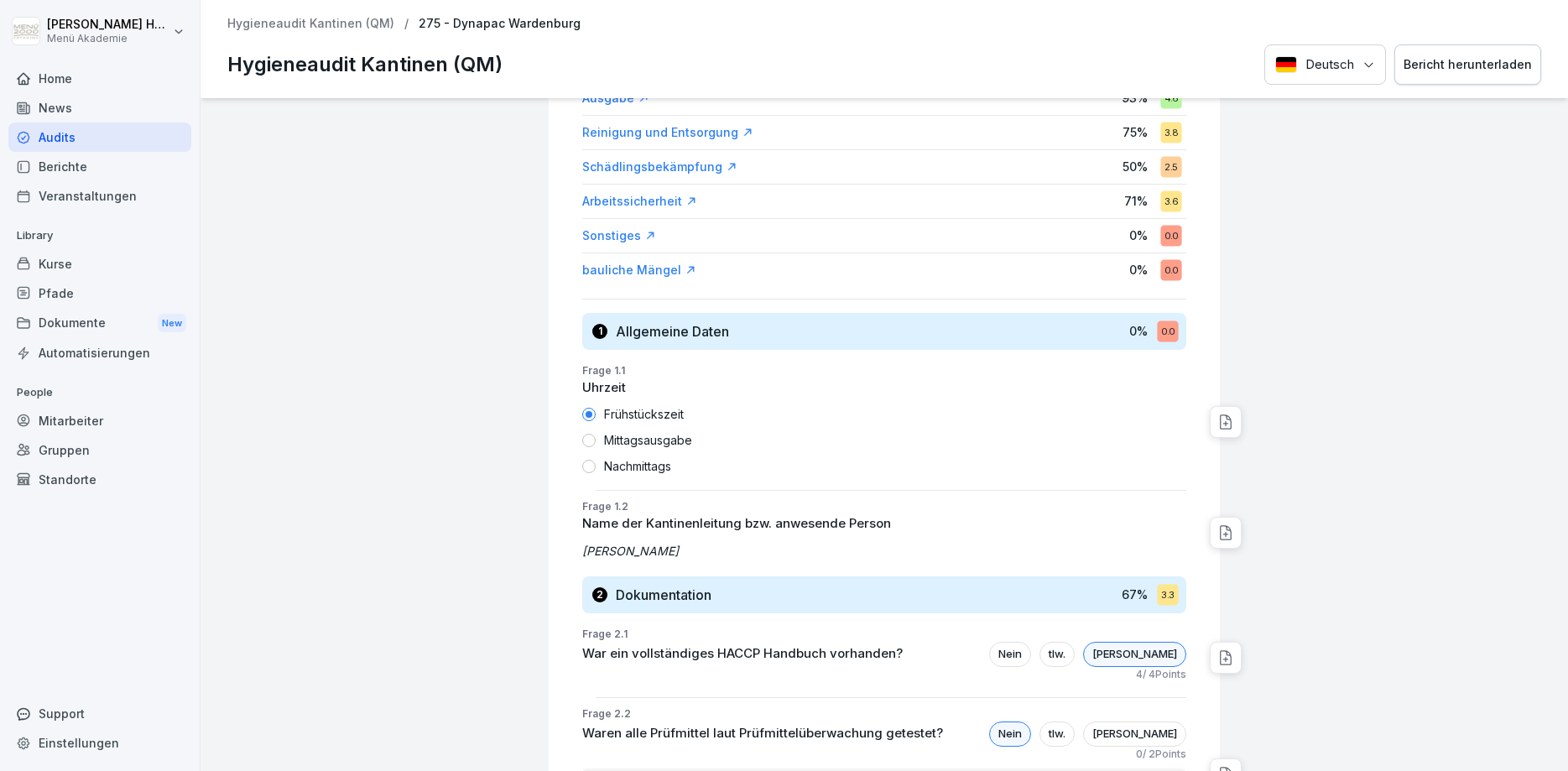
scroll to position [0, 0]
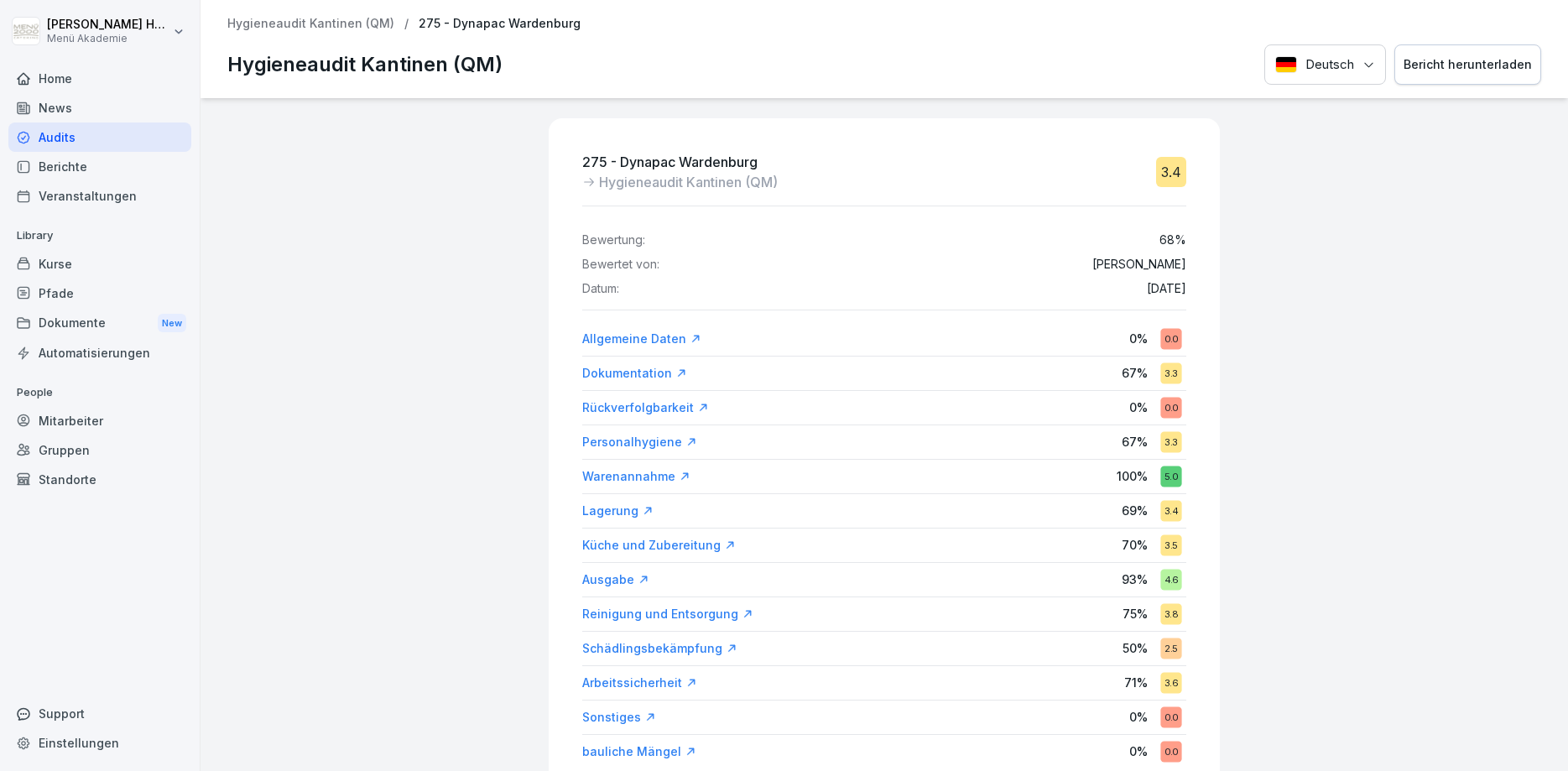
click at [332, 266] on div "275 - Dynapac Wardenburg Hygieneaudit Kantinen (QM) 3.4 Bewertung: 68 % Bewerte…" at bounding box center [884, 434] width 1368 height 673
click at [343, 699] on div "275 - Dynapac Wardenburg Hygieneaudit Kantinen (QM) 3.4 Bewertung: 68 % Bewerte…" at bounding box center [884, 434] width 1368 height 673
